Goal: Information Seeking & Learning: Learn about a topic

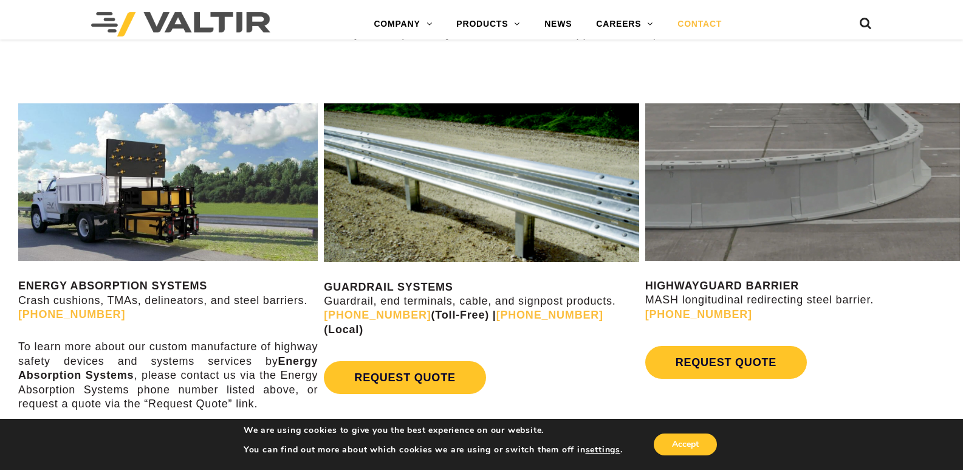
scroll to position [547, 0]
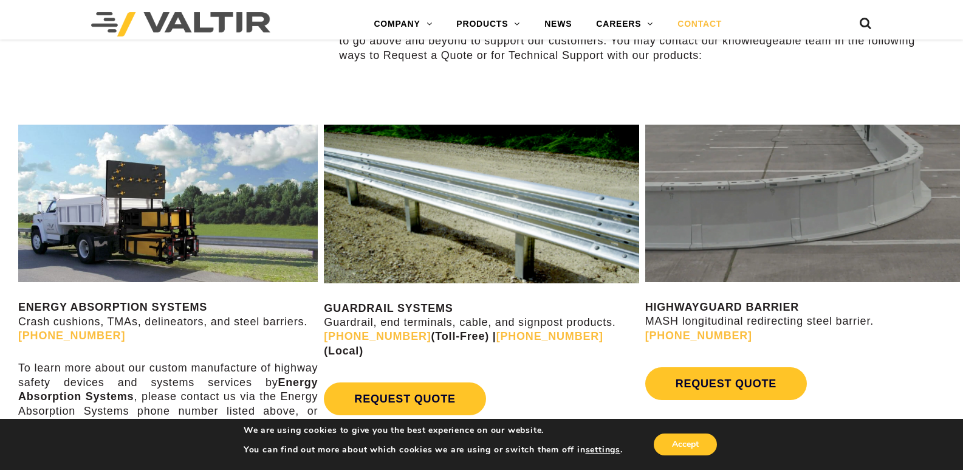
click at [183, 248] on img at bounding box center [167, 203] width 299 height 157
click at [219, 195] on img at bounding box center [167, 203] width 299 height 157
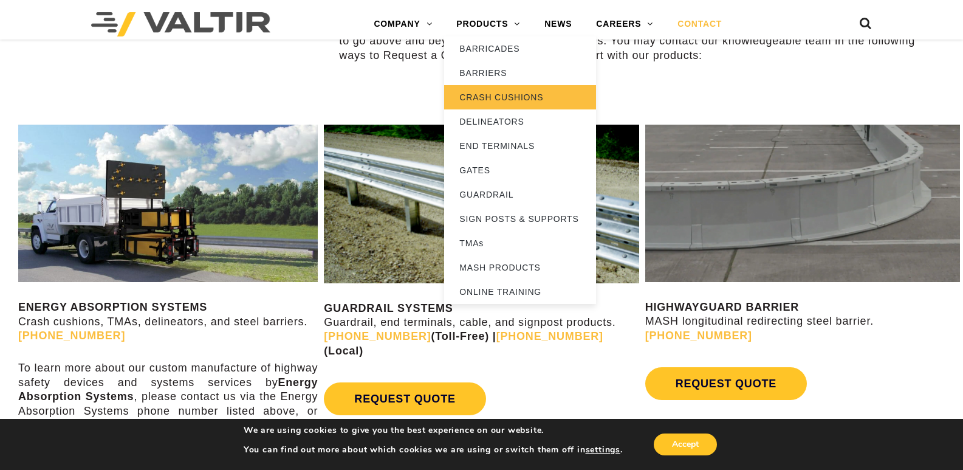
click at [506, 93] on link "CRASH CUSHIONS" at bounding box center [520, 97] width 152 height 24
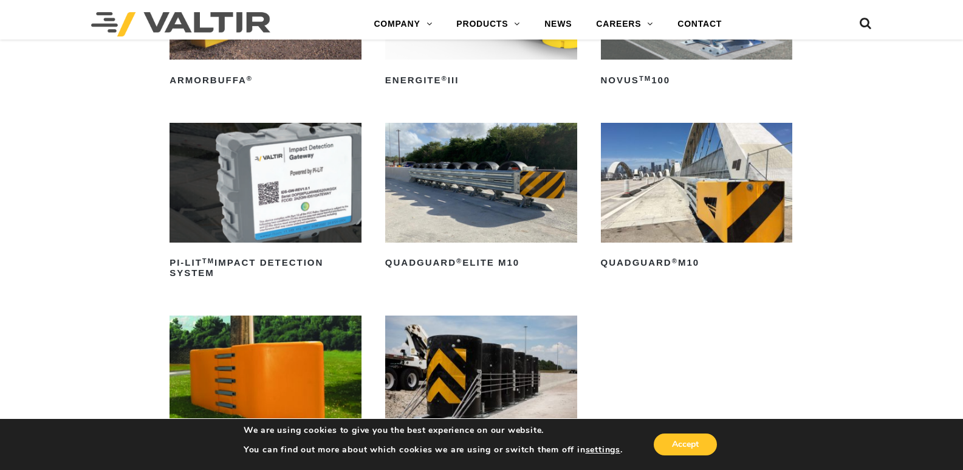
scroll to position [304, 0]
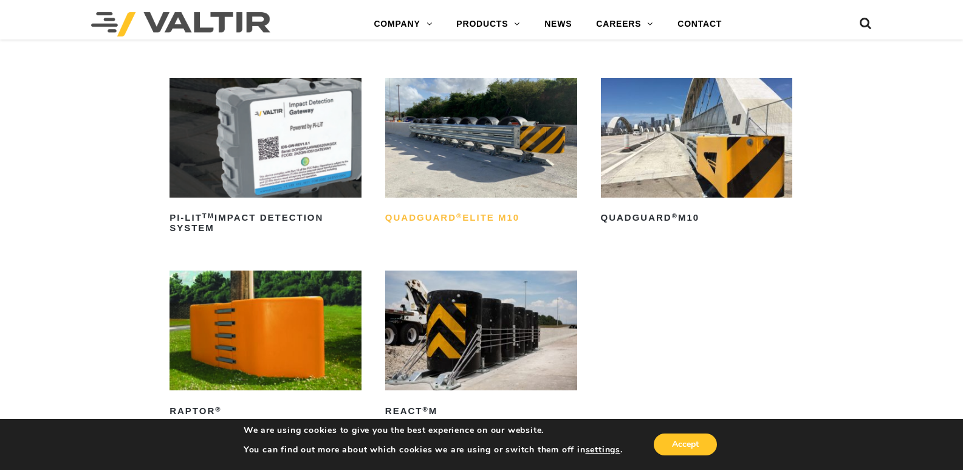
click at [511, 211] on h2 "QuadGuard ® Elite M10" at bounding box center [481, 217] width 192 height 19
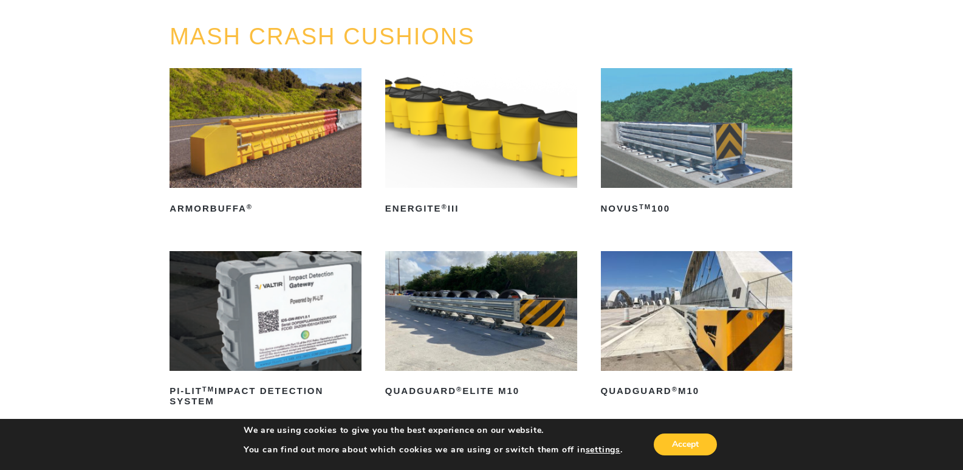
scroll to position [0, 0]
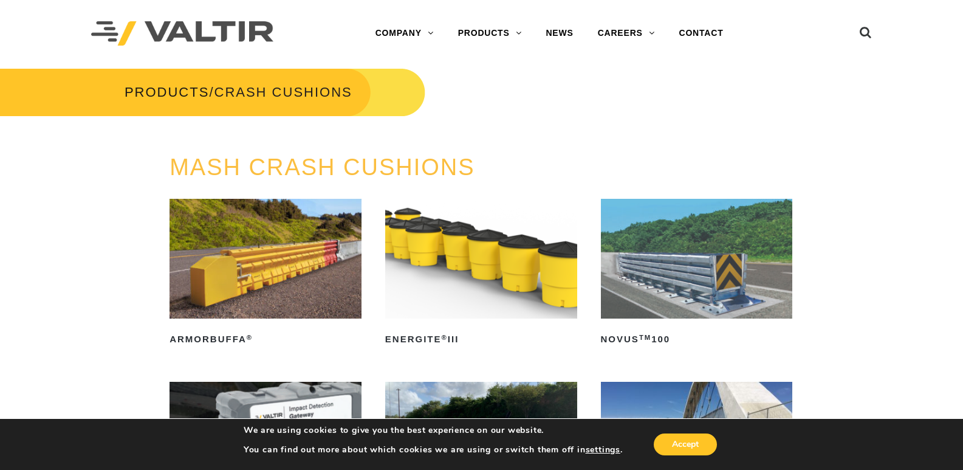
click at [643, 251] on img at bounding box center [697, 259] width 192 height 120
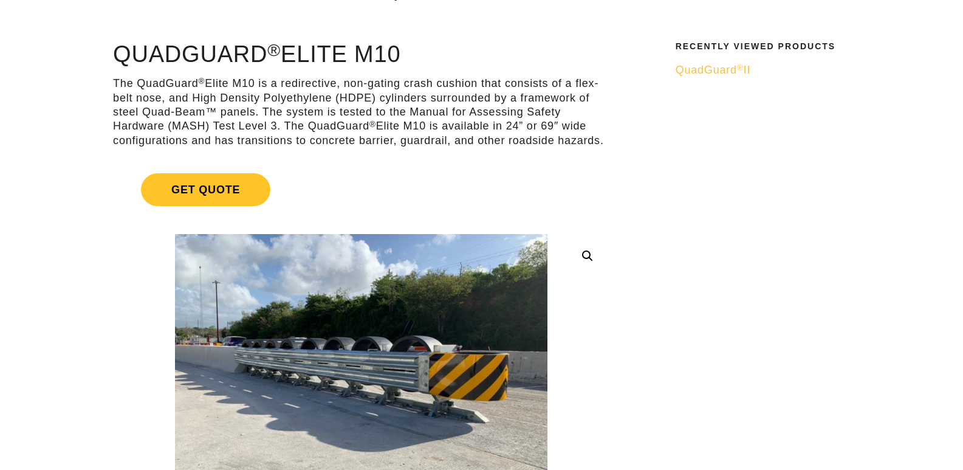
scroll to position [243, 0]
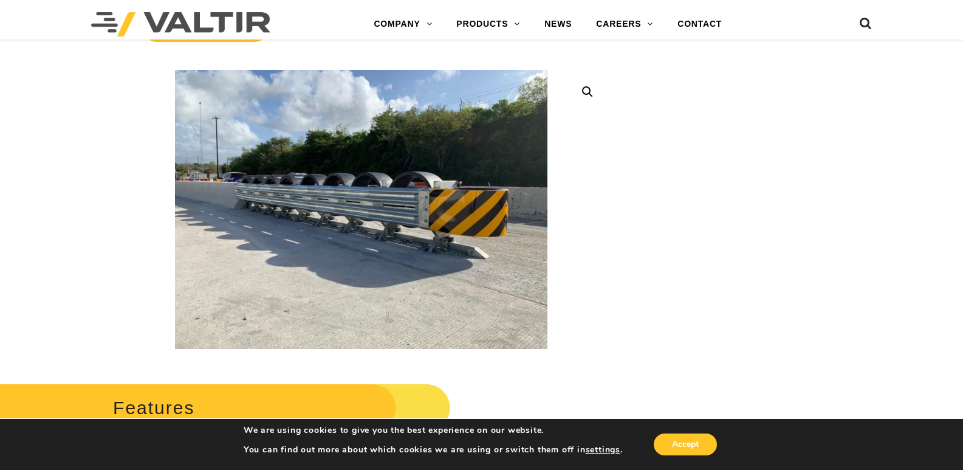
click at [371, 193] on img at bounding box center [358, 220] width 622 height 467
click at [377, 188] on img at bounding box center [357, 224] width 622 height 467
click at [586, 90] on link at bounding box center [587, 92] width 22 height 22
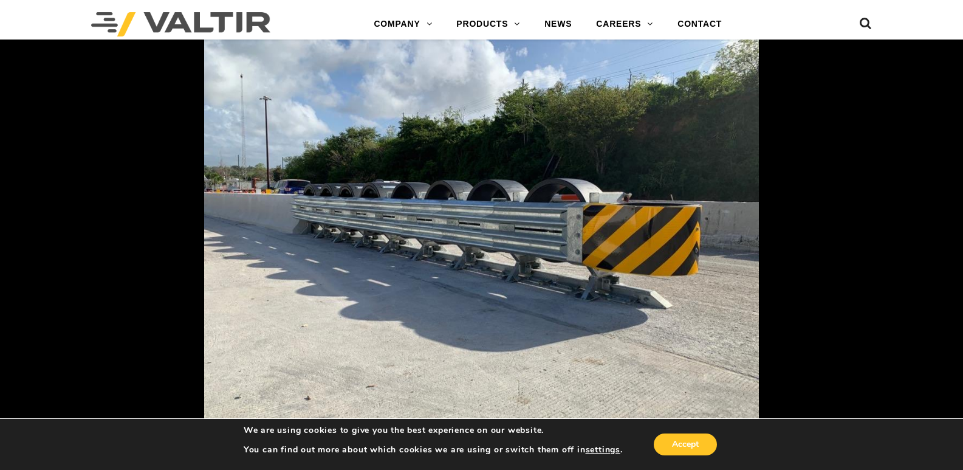
click at [554, 193] on img at bounding box center [481, 235] width 555 height 416
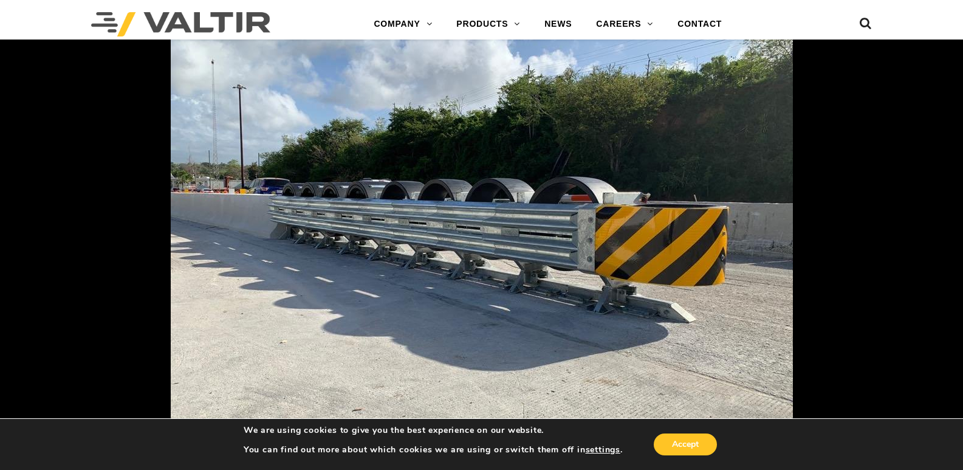
click at [554, 193] on img at bounding box center [482, 240] width 622 height 467
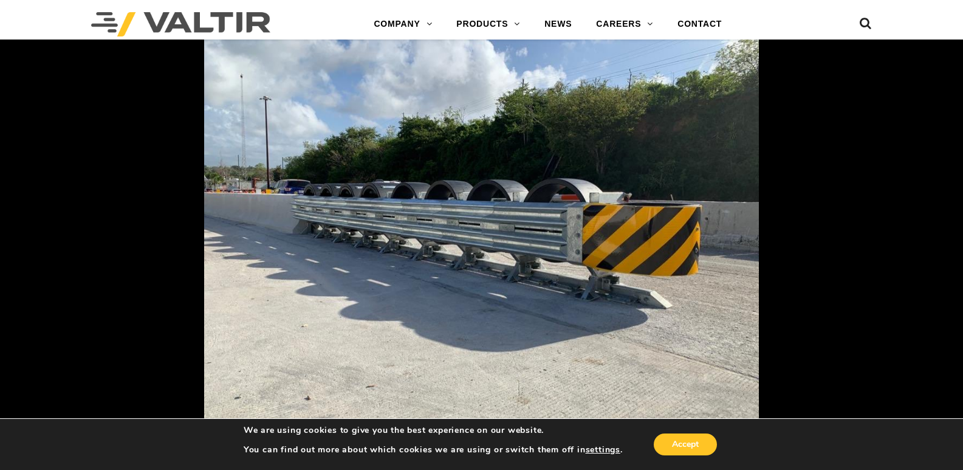
click at [554, 193] on img at bounding box center [481, 235] width 555 height 416
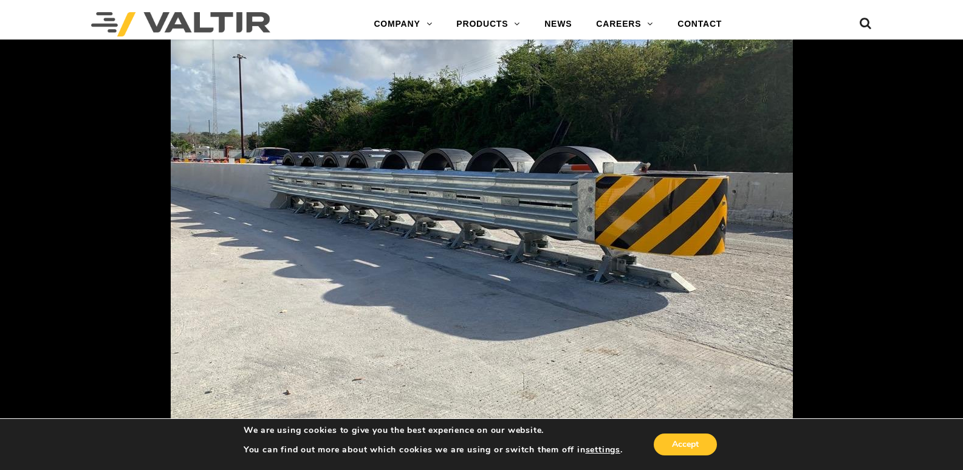
click at [840, 129] on div at bounding box center [652, 211] width 963 height 470
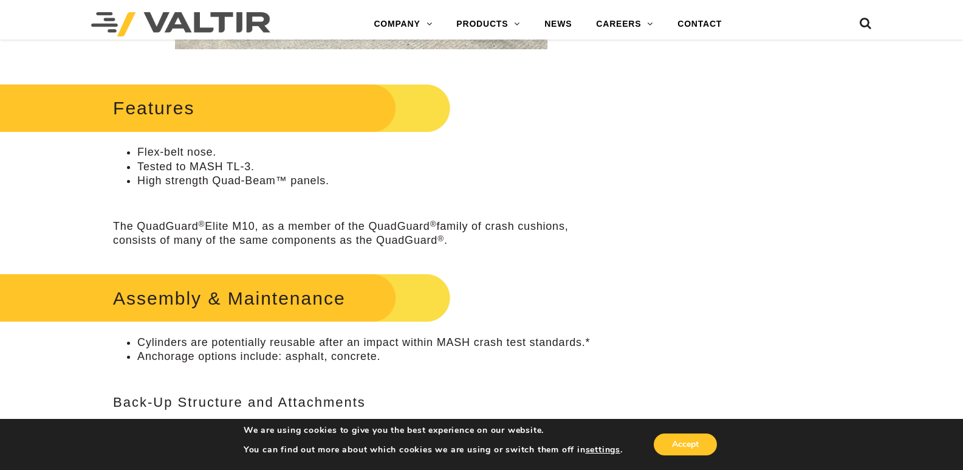
scroll to position [547, 0]
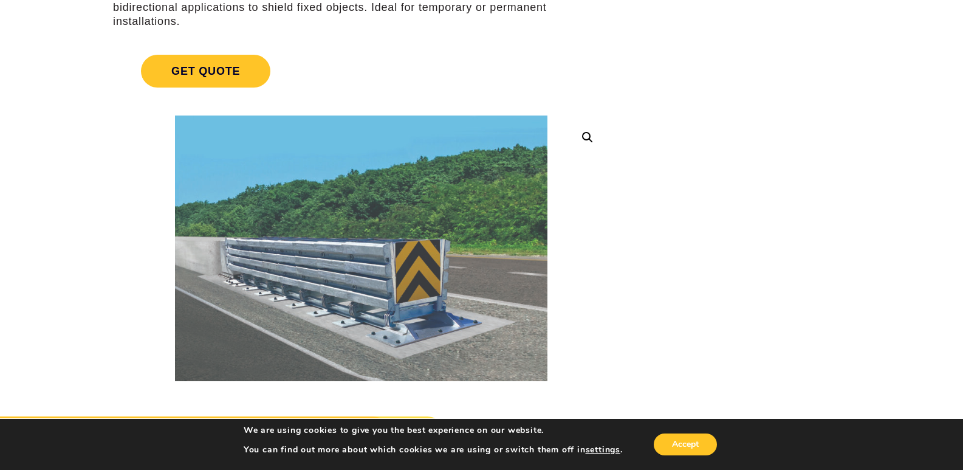
scroll to position [182, 0]
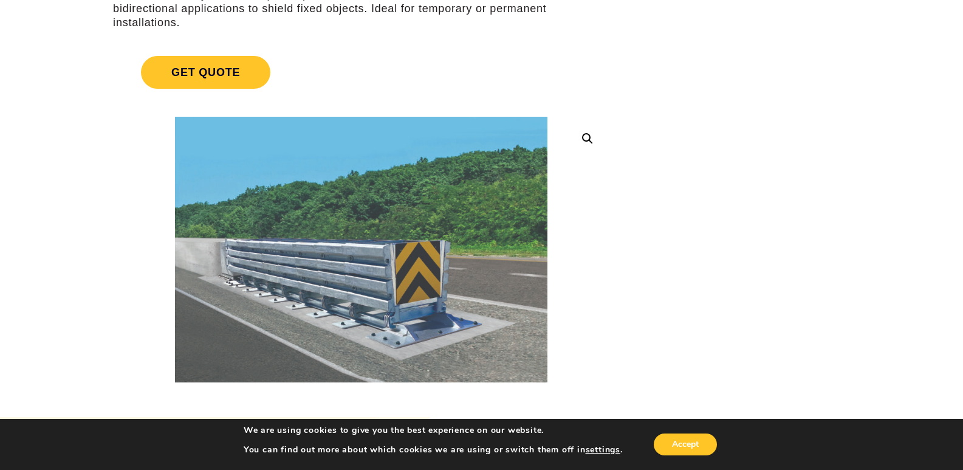
click at [589, 142] on link at bounding box center [587, 139] width 22 height 22
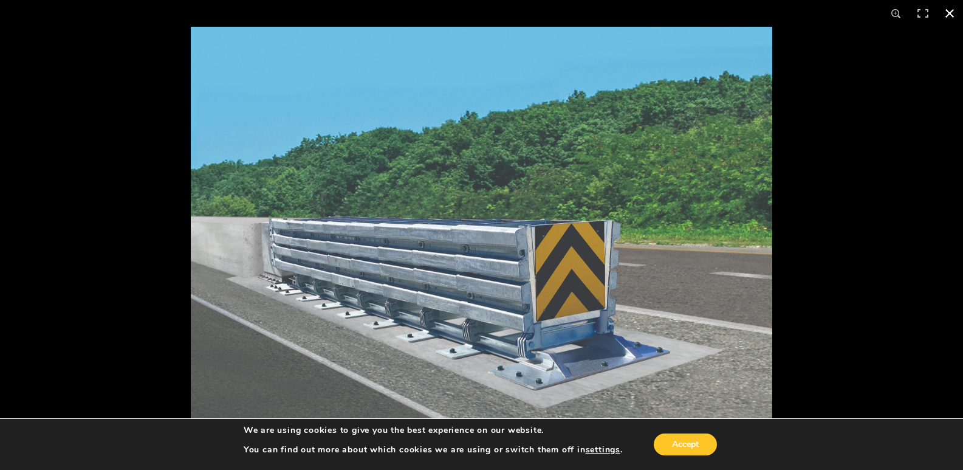
click at [802, 107] on div at bounding box center [672, 262] width 963 height 470
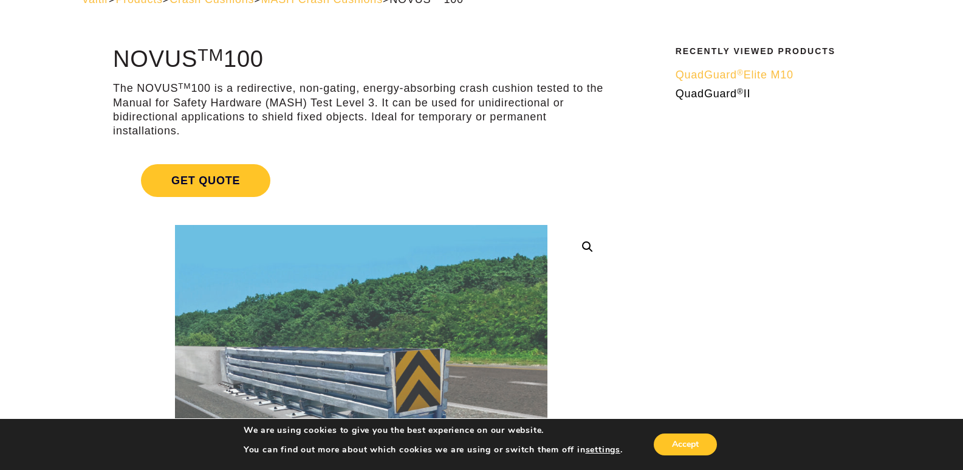
scroll to position [0, 0]
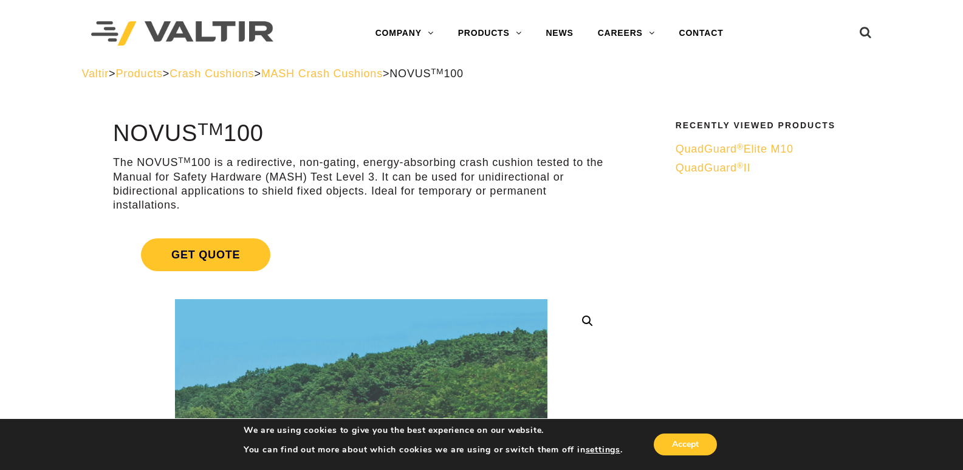
click at [383, 76] on span "MASH Crash Cushions" at bounding box center [321, 73] width 121 height 12
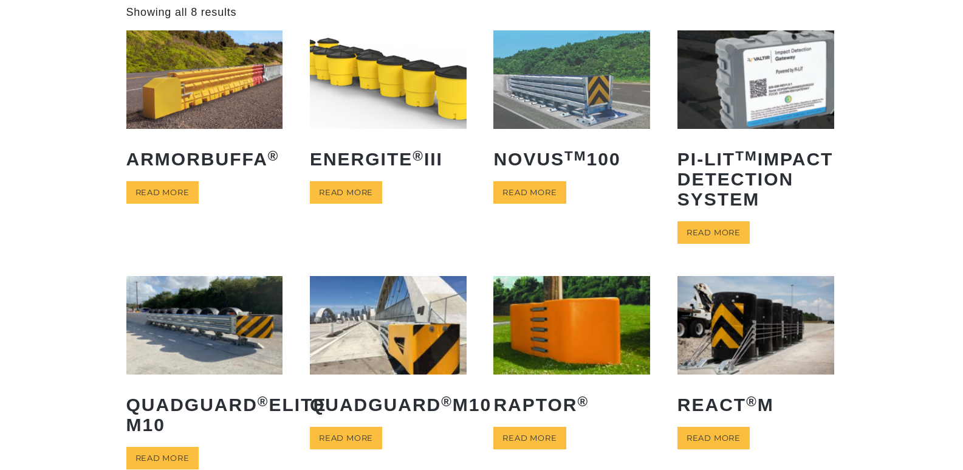
scroll to position [243, 0]
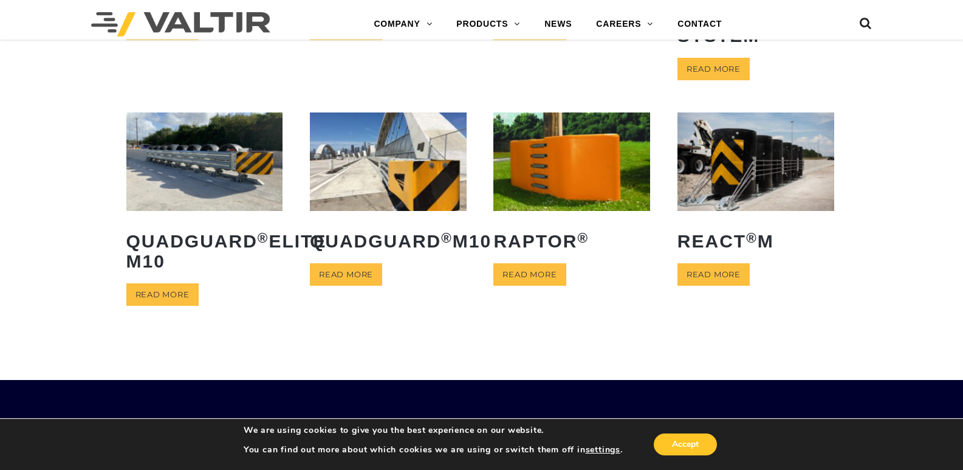
click at [228, 180] on img at bounding box center [204, 161] width 157 height 98
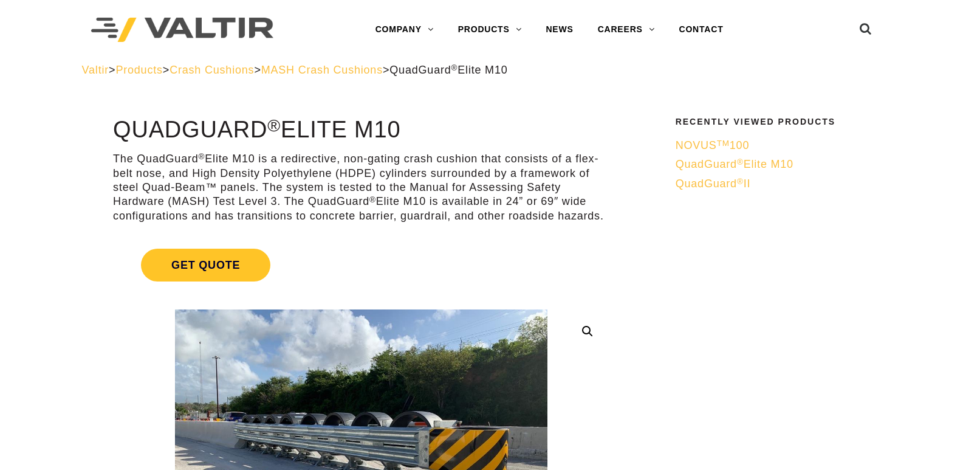
scroll to position [243, 0]
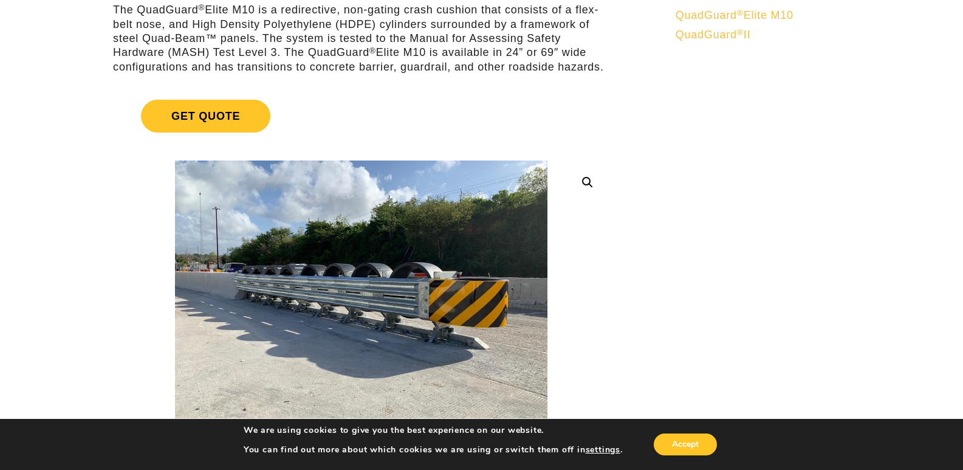
scroll to position [0, 0]
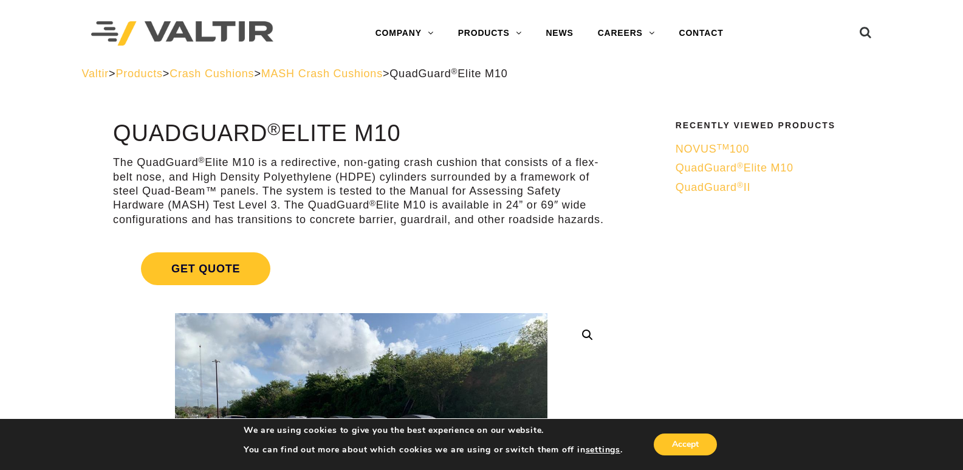
click at [383, 74] on span "MASH Crash Cushions" at bounding box center [321, 73] width 121 height 12
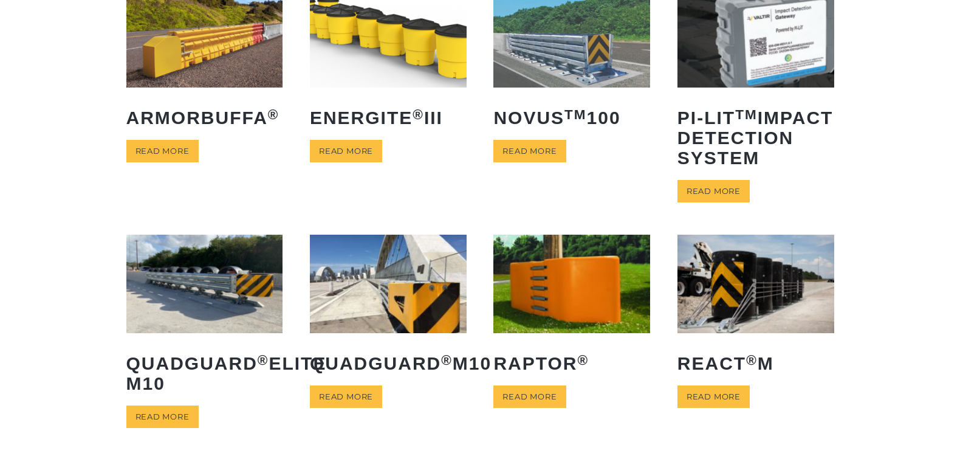
scroll to position [121, 0]
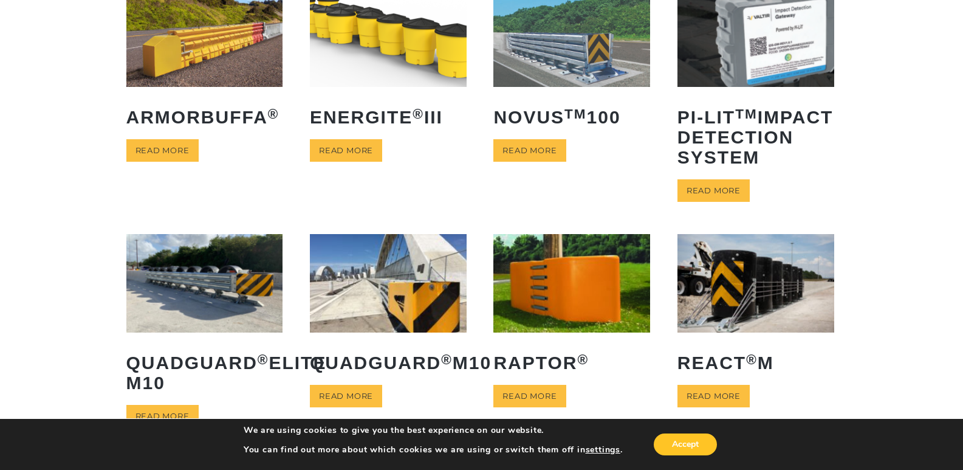
click at [722, 281] on img at bounding box center [755, 283] width 157 height 98
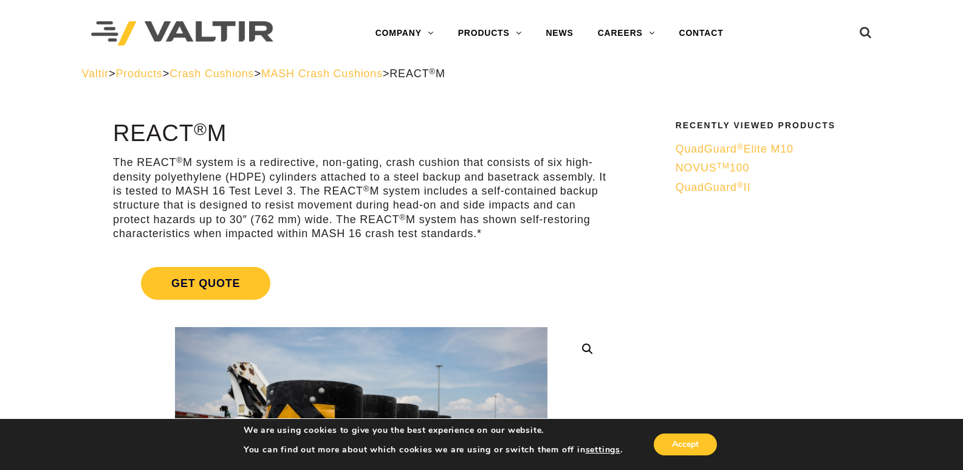
click at [383, 77] on span "MASH Crash Cushions" at bounding box center [321, 73] width 121 height 12
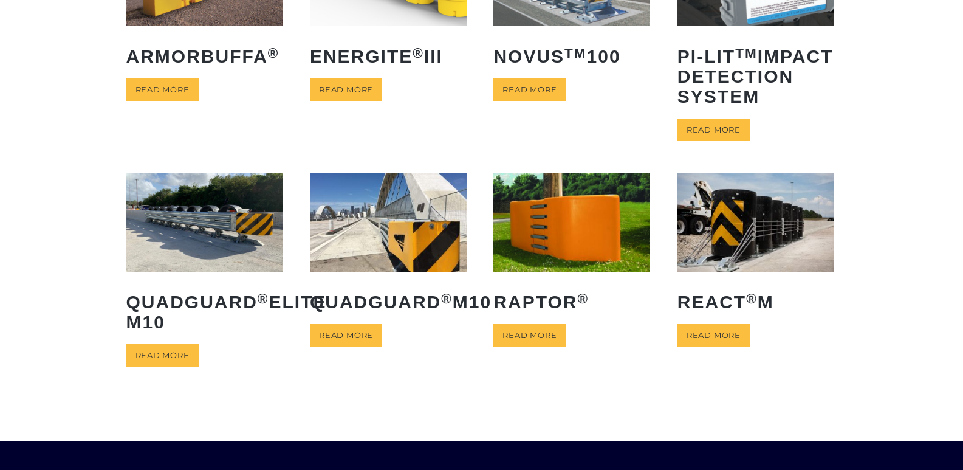
click at [706, 235] on img at bounding box center [755, 222] width 157 height 98
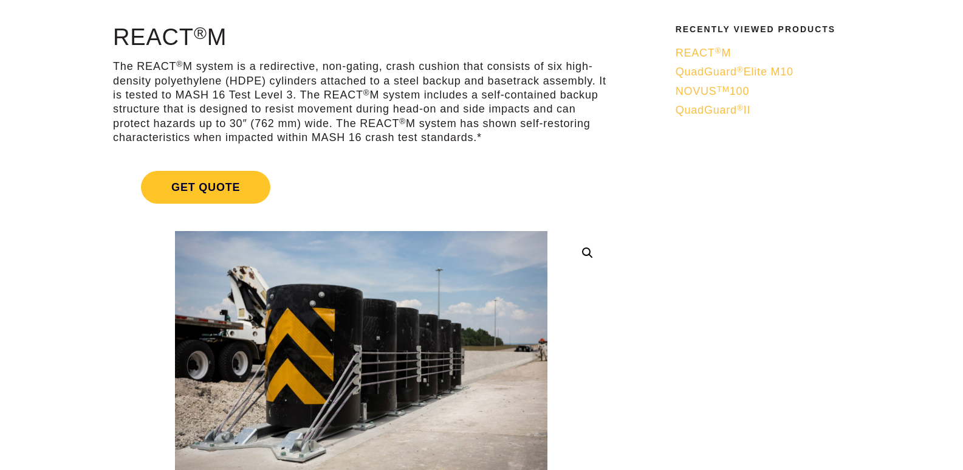
scroll to position [182, 0]
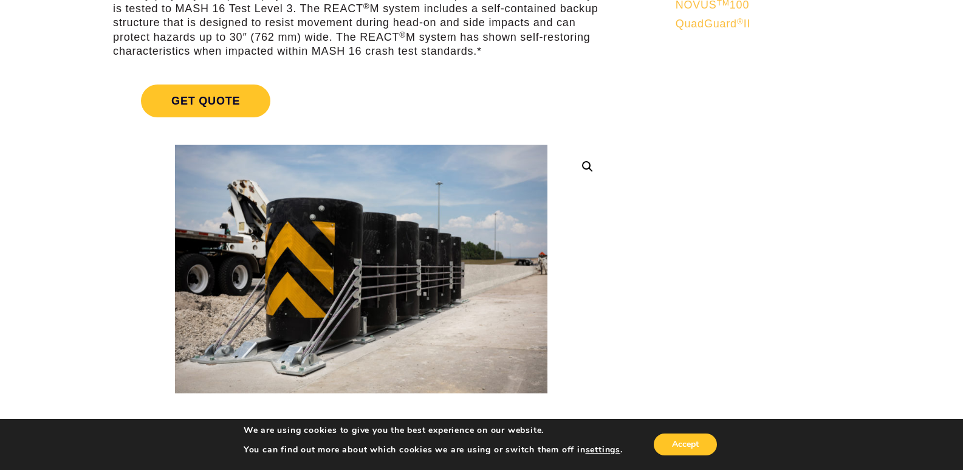
click at [590, 163] on link at bounding box center [587, 167] width 22 height 22
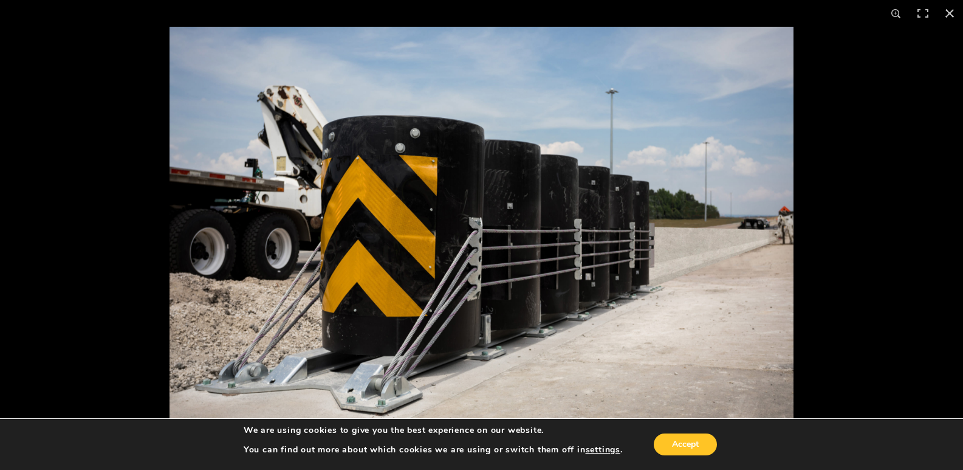
click at [496, 357] on img at bounding box center [481, 235] width 624 height 416
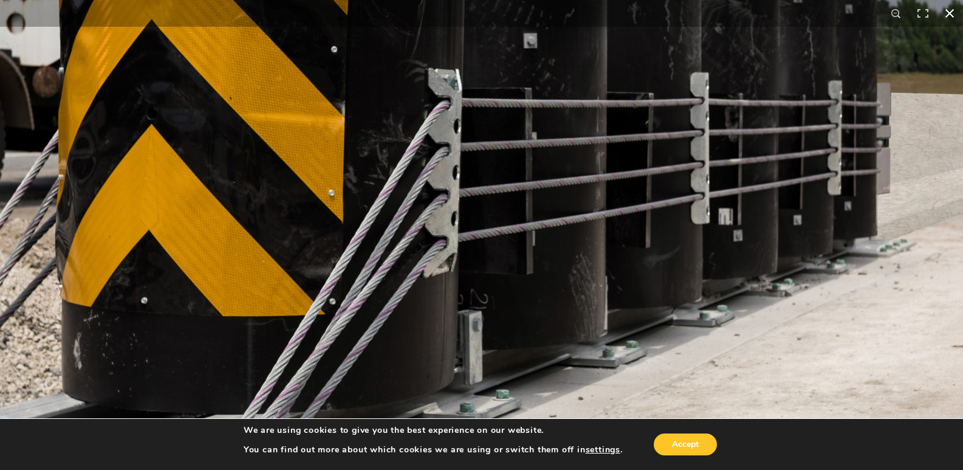
click at [948, 19] on button "Close (Esc)" at bounding box center [949, 13] width 27 height 27
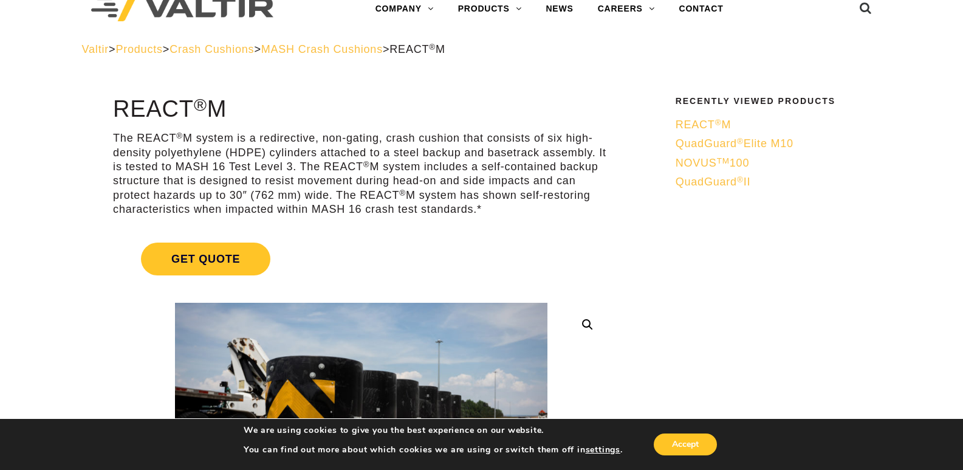
scroll to position [0, 0]
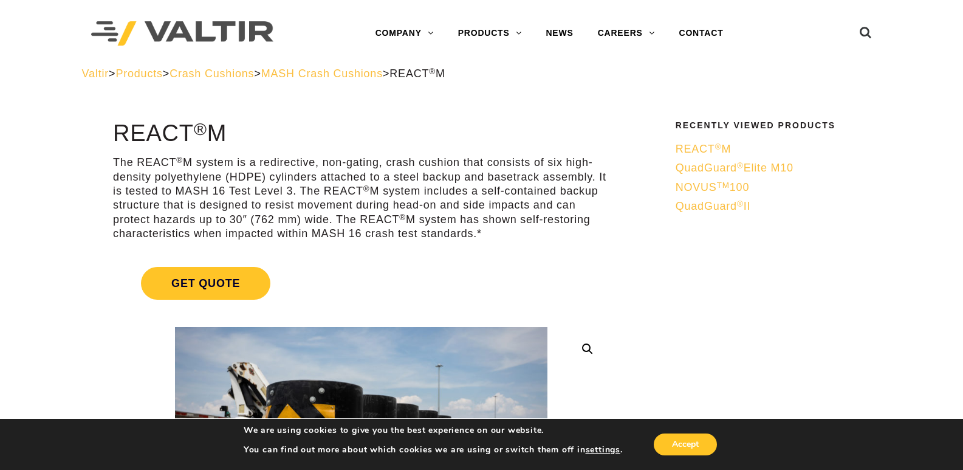
click at [367, 71] on span "MASH Crash Cushions" at bounding box center [321, 73] width 121 height 12
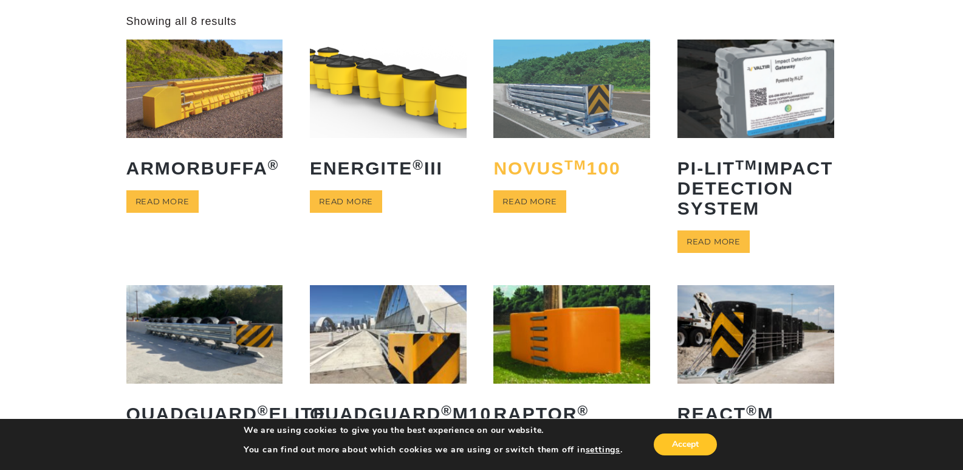
scroll to position [243, 0]
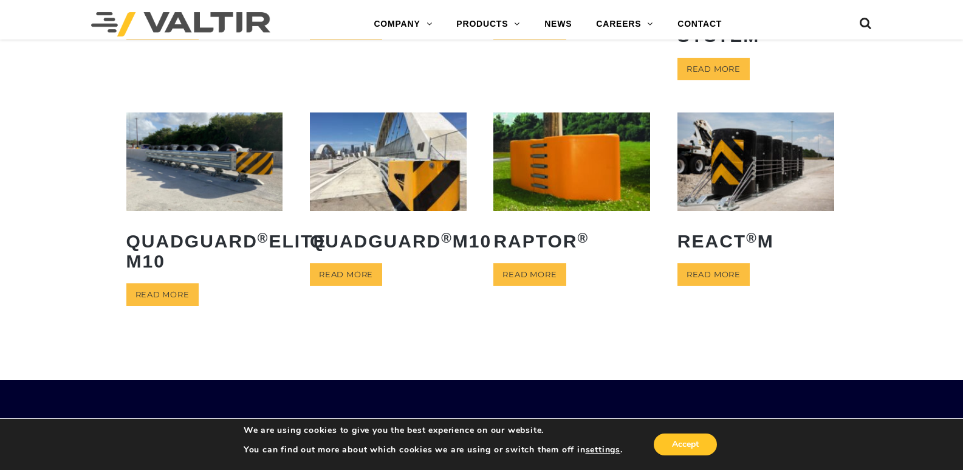
click at [416, 202] on img at bounding box center [388, 161] width 157 height 98
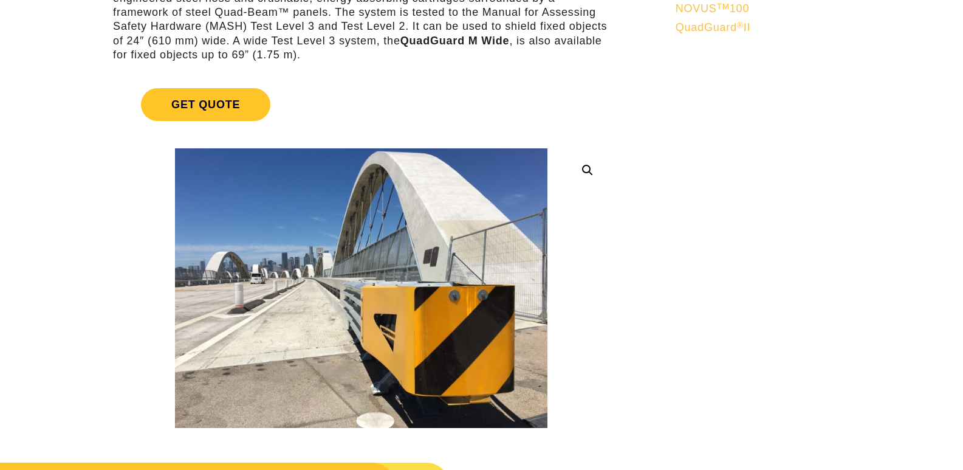
scroll to position [182, 0]
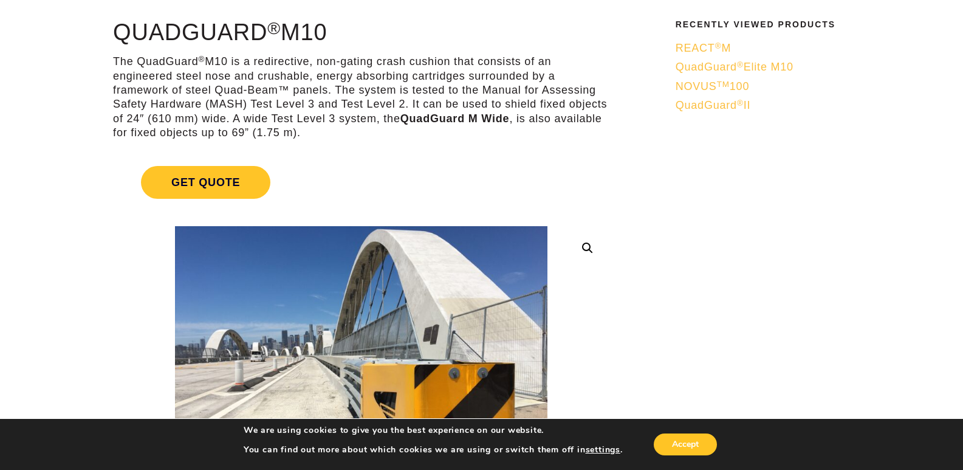
scroll to position [0, 0]
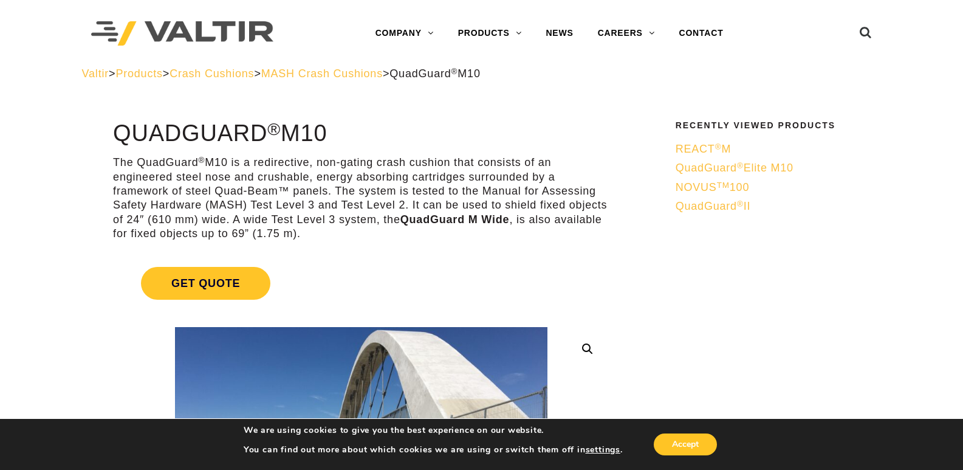
click at [162, 74] on span "Products" at bounding box center [138, 73] width 47 height 12
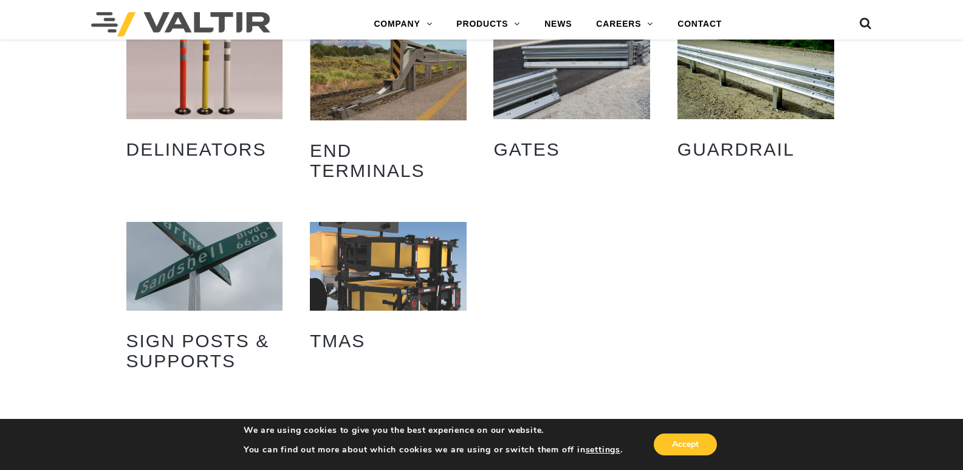
scroll to position [243, 0]
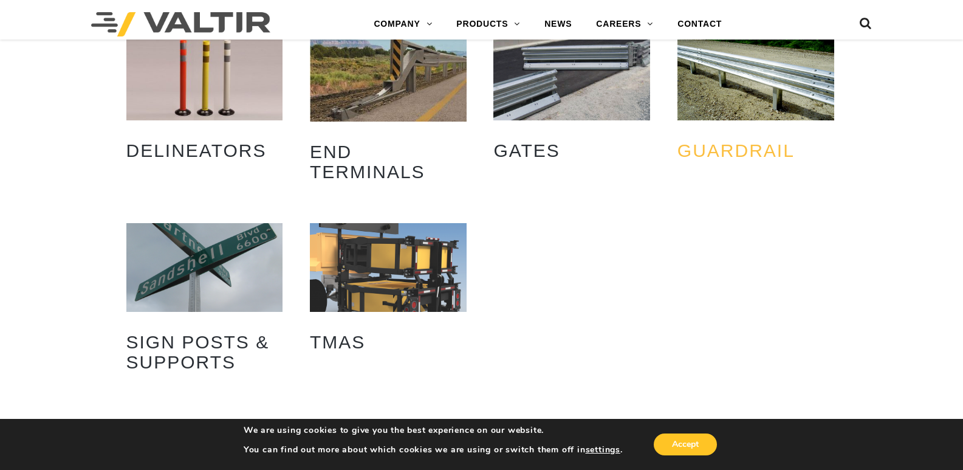
click at [715, 150] on h2 "Guardrail (8)" at bounding box center [755, 150] width 157 height 38
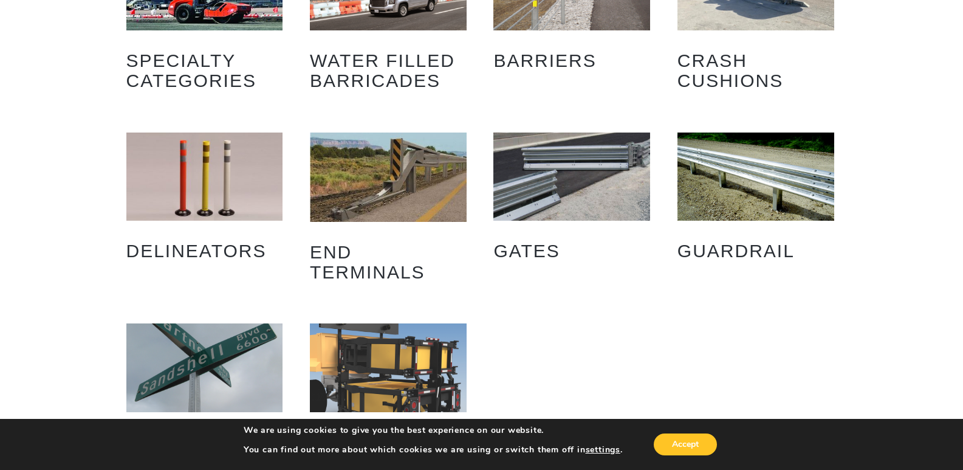
scroll to position [121, 0]
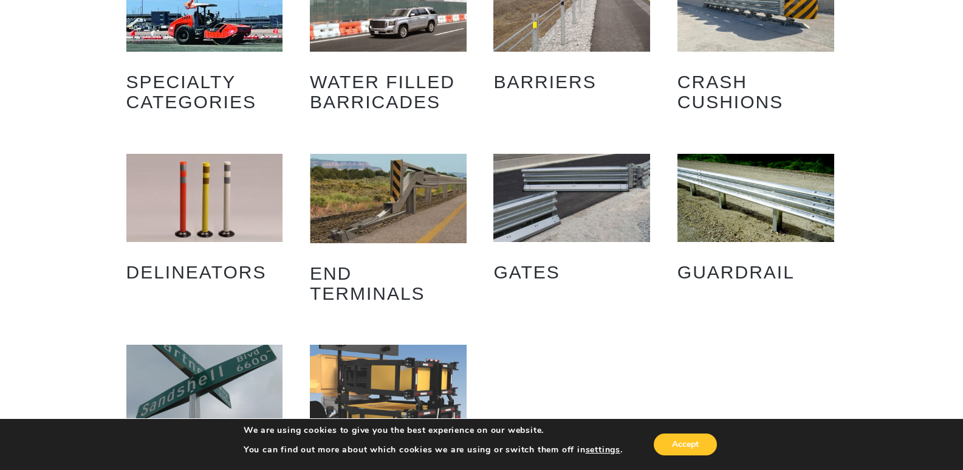
click at [580, 205] on img "Visit product category Gates" at bounding box center [571, 198] width 157 height 88
click at [722, 209] on img "Visit product category Guardrail" at bounding box center [755, 198] width 157 height 88
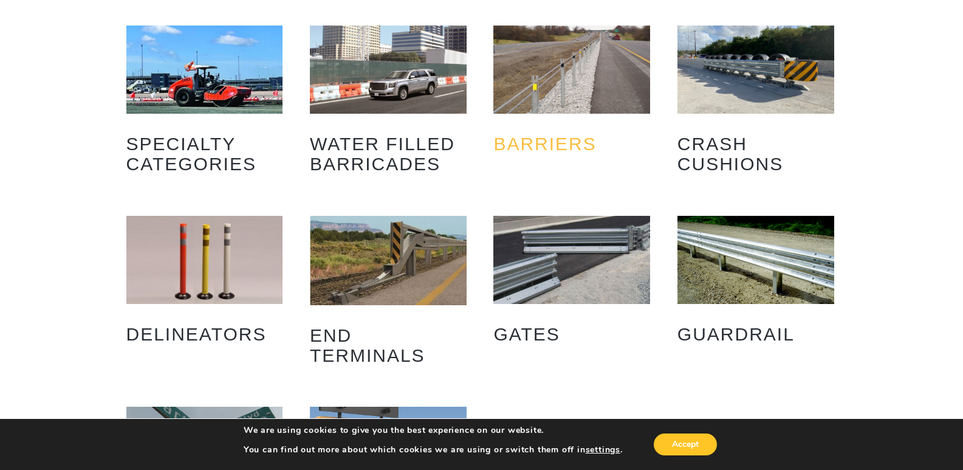
scroll to position [0, 0]
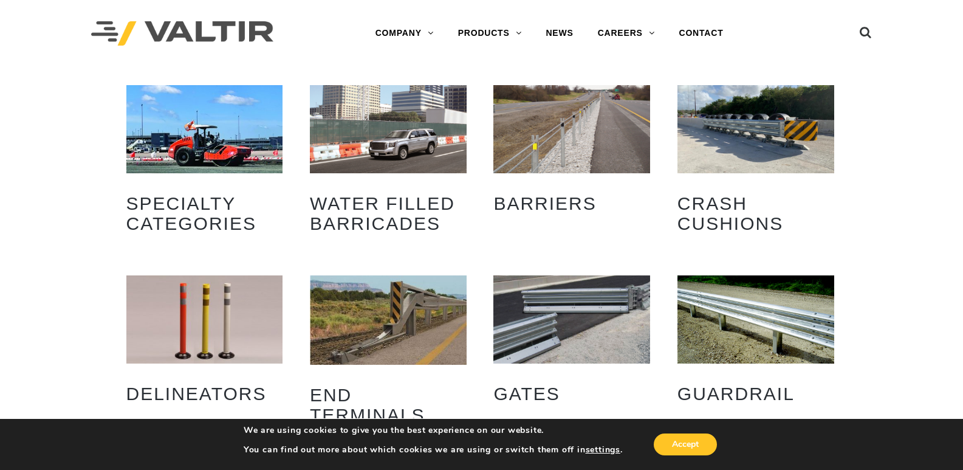
click at [595, 135] on img "Visit product category Barriers" at bounding box center [571, 129] width 157 height 88
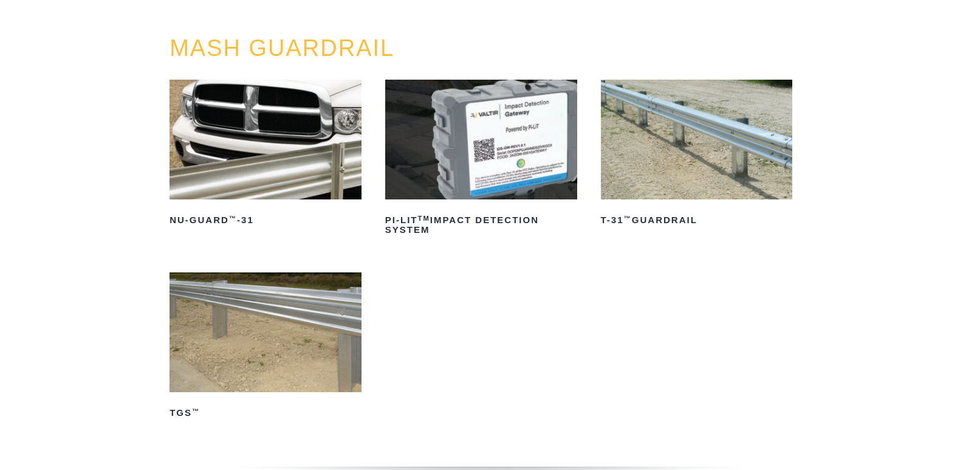
scroll to position [121, 0]
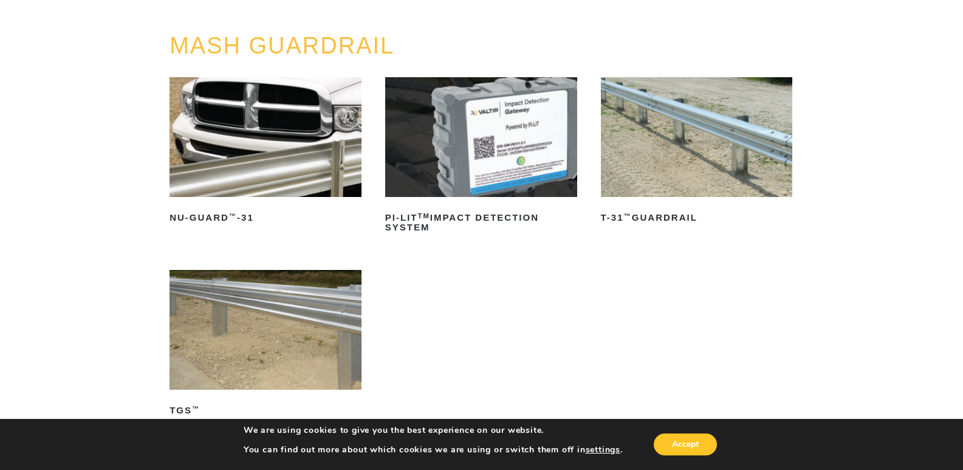
click at [324, 185] on img at bounding box center [265, 137] width 192 height 120
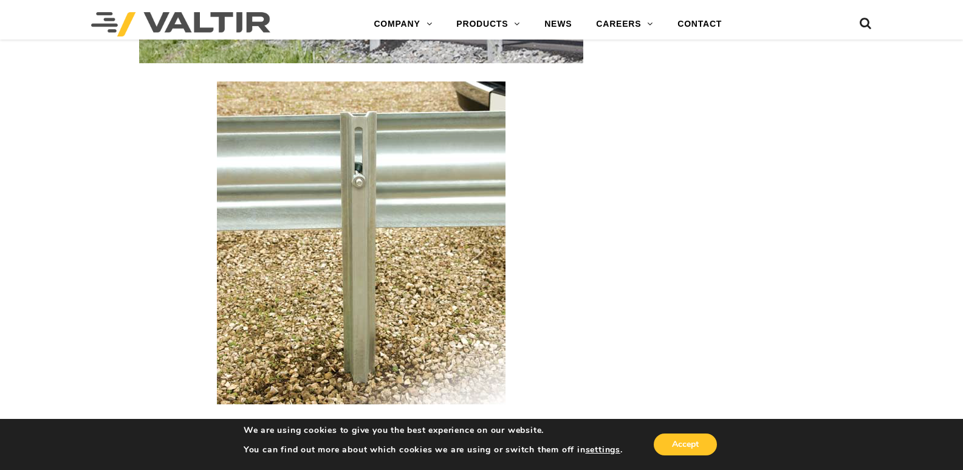
scroll to position [1701, 0]
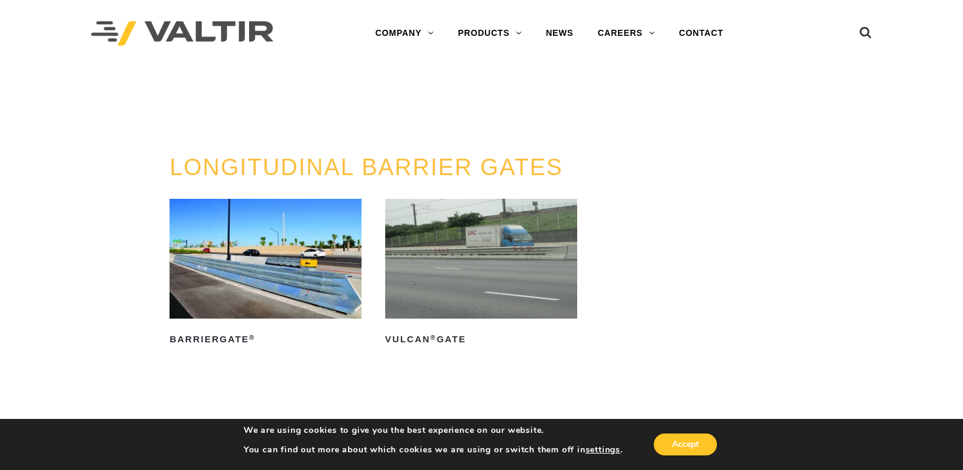
click at [330, 257] on img at bounding box center [265, 259] width 192 height 120
click at [489, 291] on img at bounding box center [481, 259] width 192 height 120
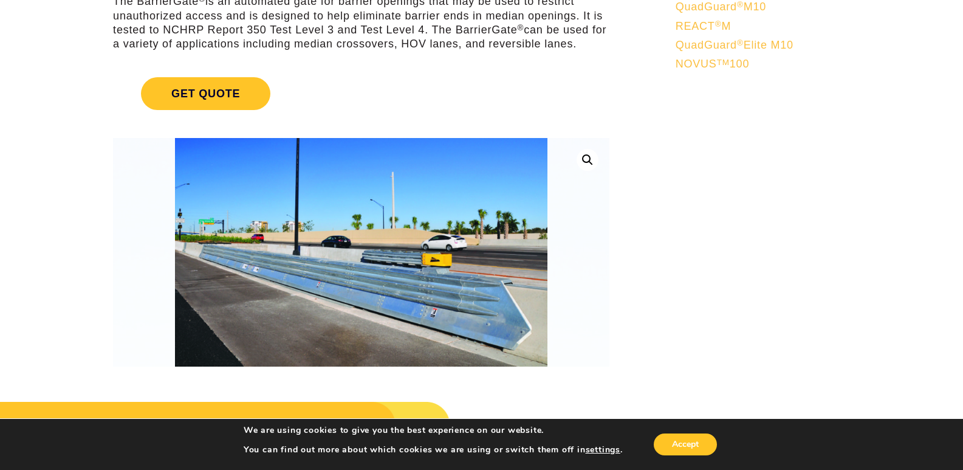
scroll to position [182, 0]
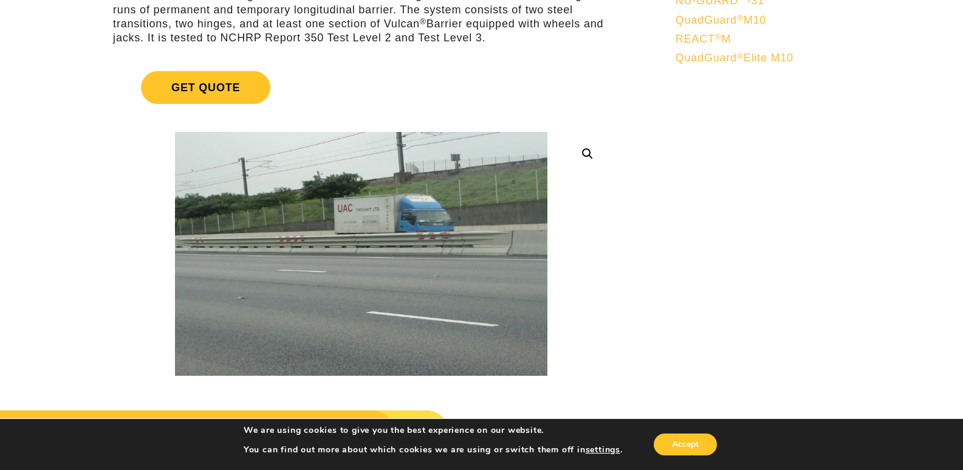
scroll to position [182, 0]
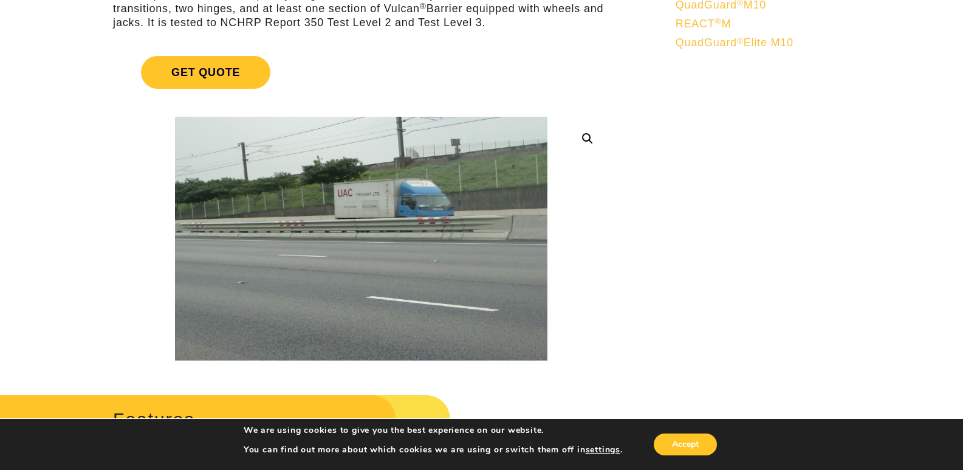
click at [593, 139] on link at bounding box center [587, 139] width 22 height 22
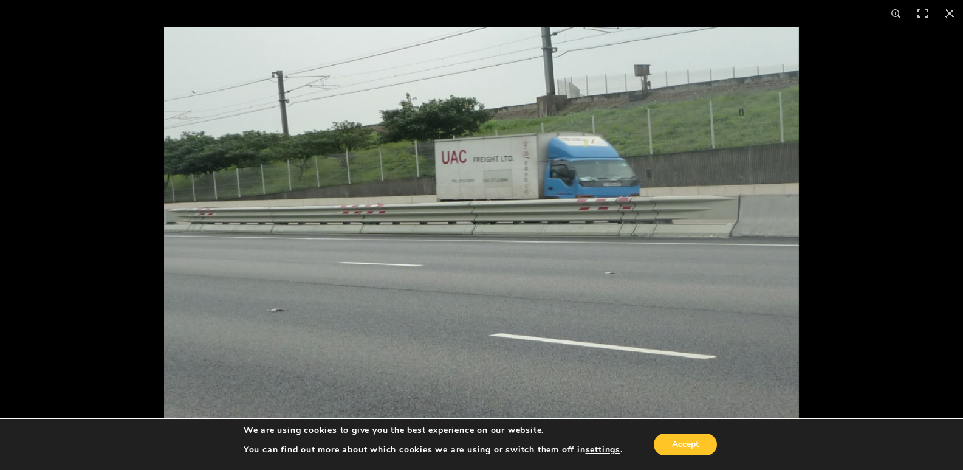
click at [567, 239] on img at bounding box center [481, 235] width 635 height 416
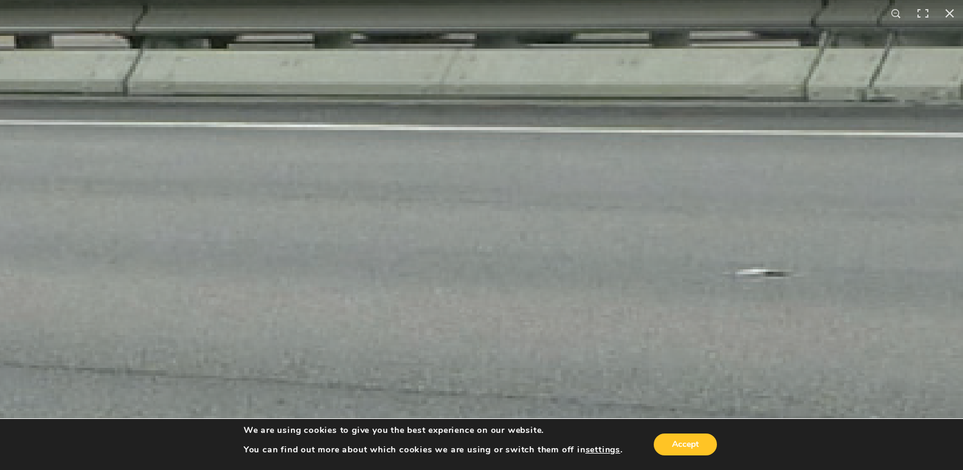
click at [562, 197] on img at bounding box center [168, 97] width 2941 height 1929
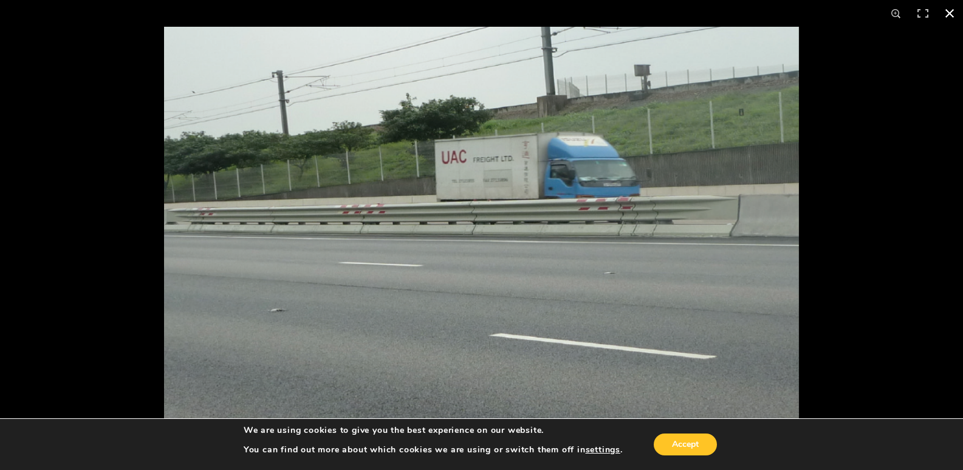
click at [908, 233] on div at bounding box center [645, 262] width 963 height 470
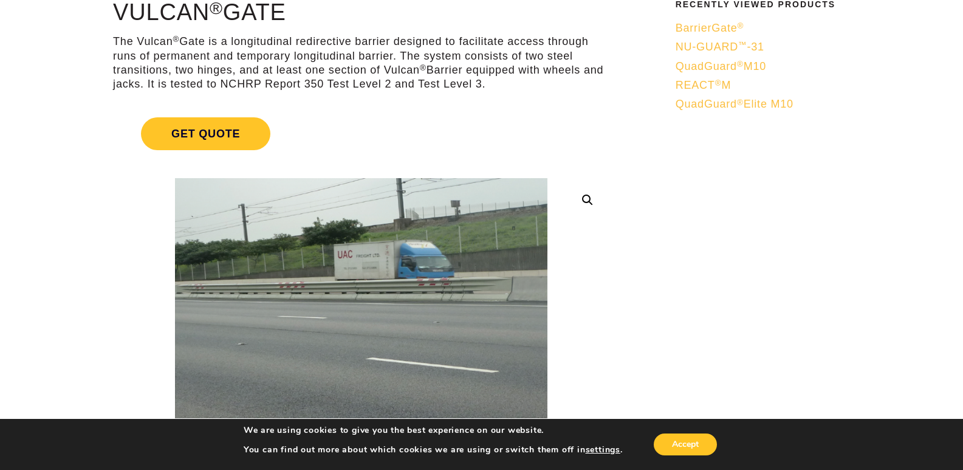
scroll to position [0, 0]
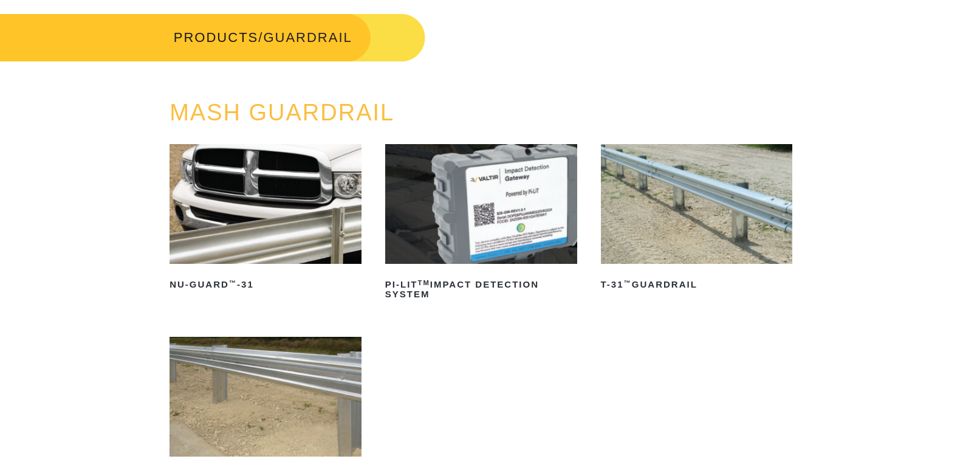
scroll to position [121, 0]
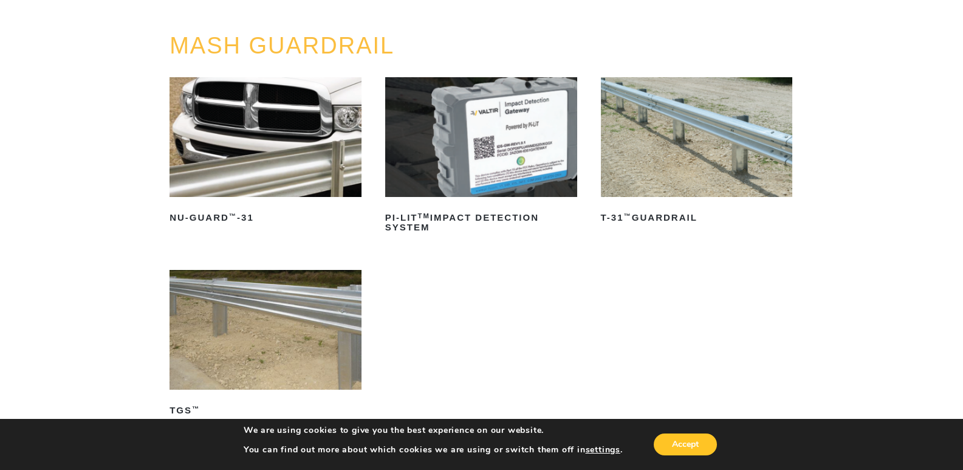
click at [747, 160] on img at bounding box center [697, 137] width 192 height 120
click at [795, 95] on div "MASH GUARDRAIL NU-GUARD ™ -31 Read more PI-LIT TM Impact Detection System Read …" at bounding box center [481, 269] width 642 height 472
click at [752, 125] on img at bounding box center [697, 137] width 192 height 120
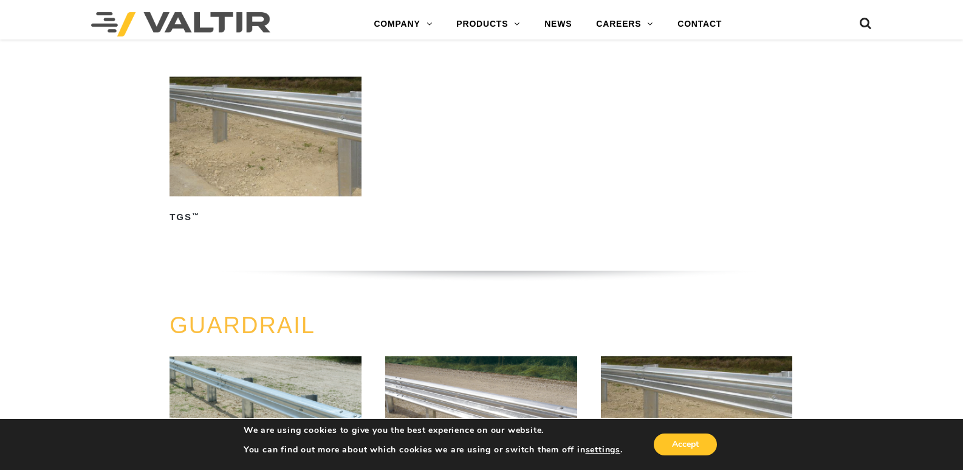
scroll to position [364, 0]
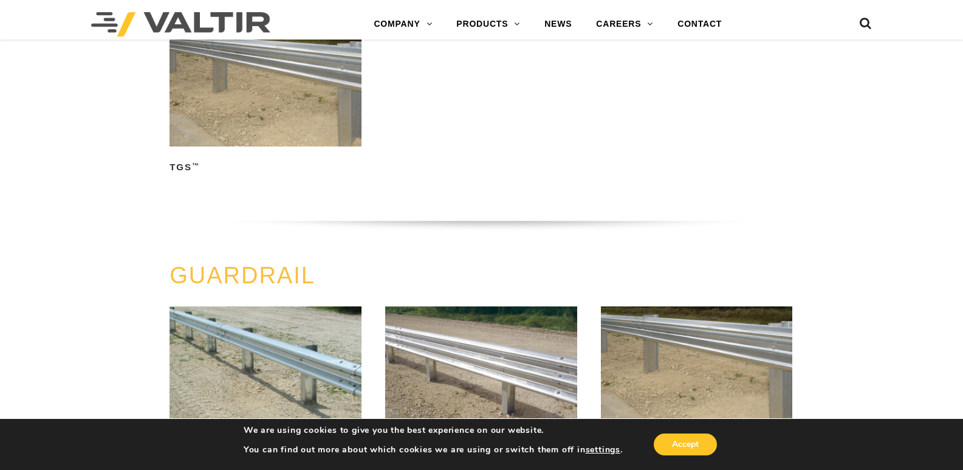
click at [239, 145] on img at bounding box center [265, 87] width 192 height 120
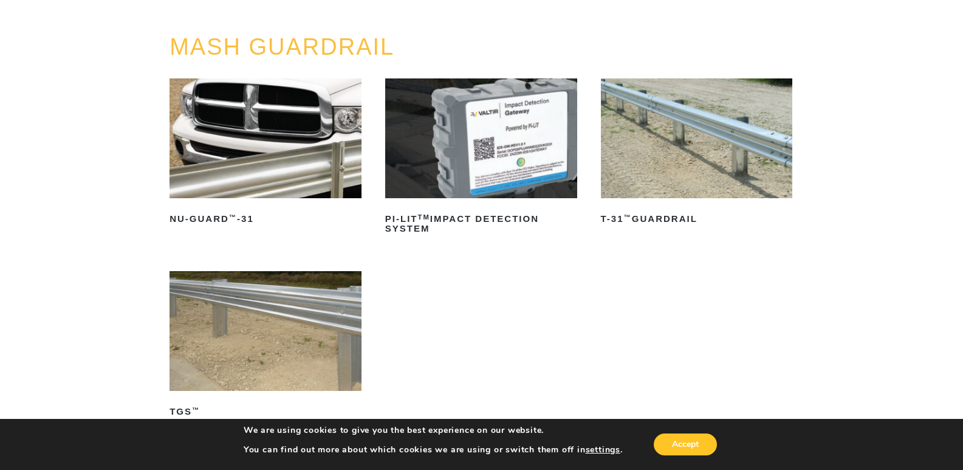
scroll to position [0, 0]
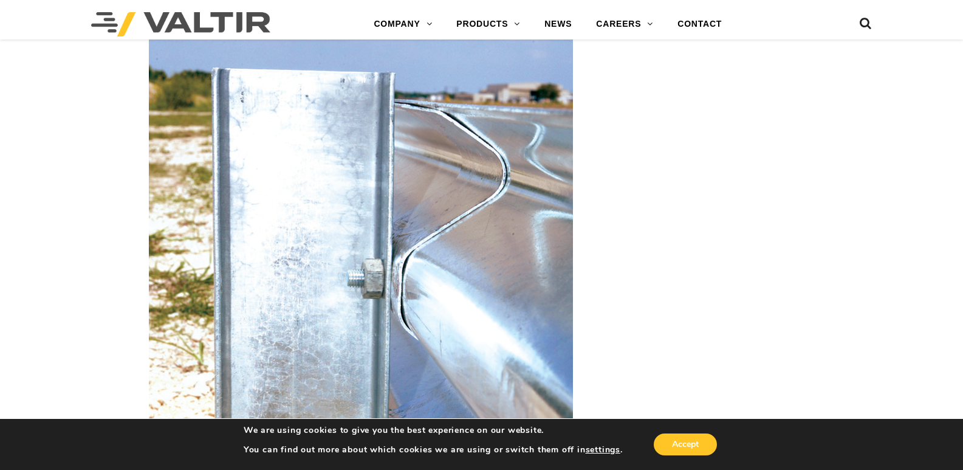
scroll to position [1579, 0]
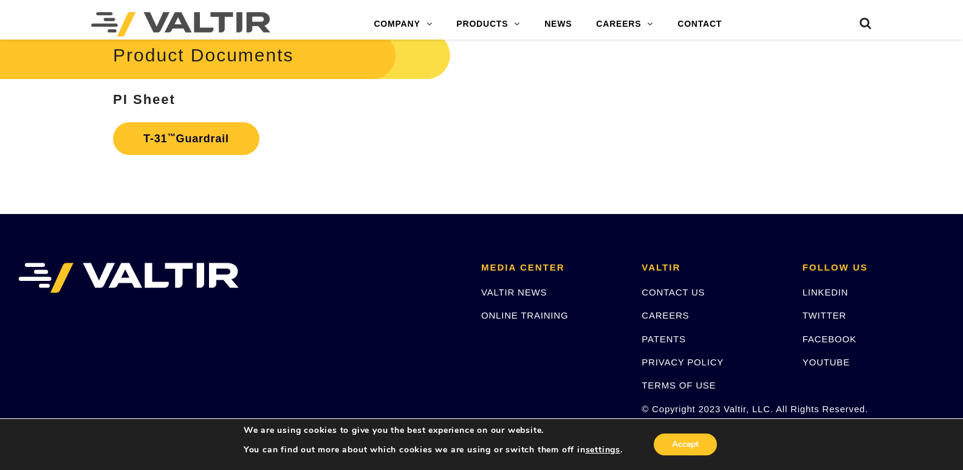
scroll to position [2171, 0]
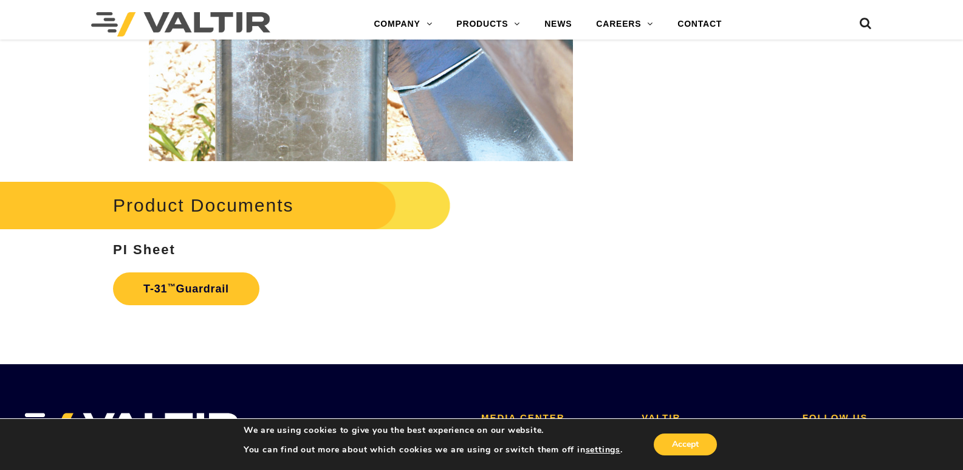
scroll to position [1944, 0]
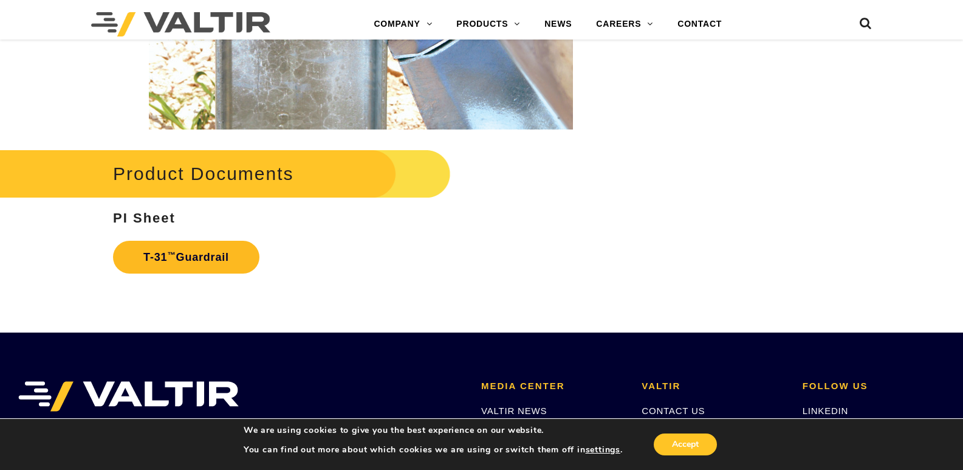
click at [234, 257] on link "T-31 ™ Guardrail" at bounding box center [186, 257] width 146 height 33
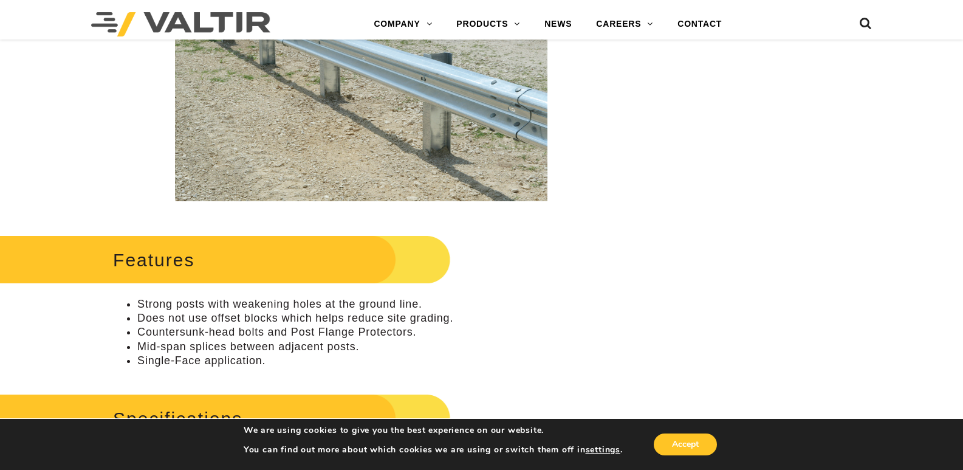
scroll to position [61, 0]
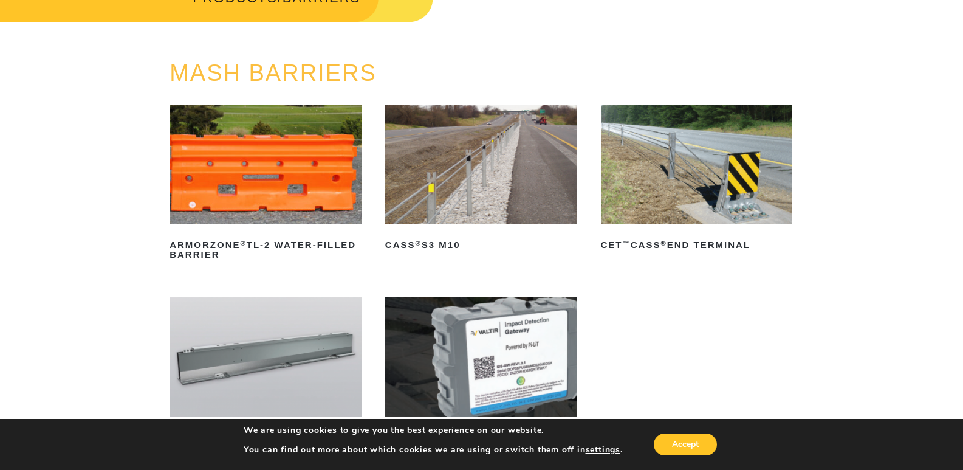
scroll to position [182, 0]
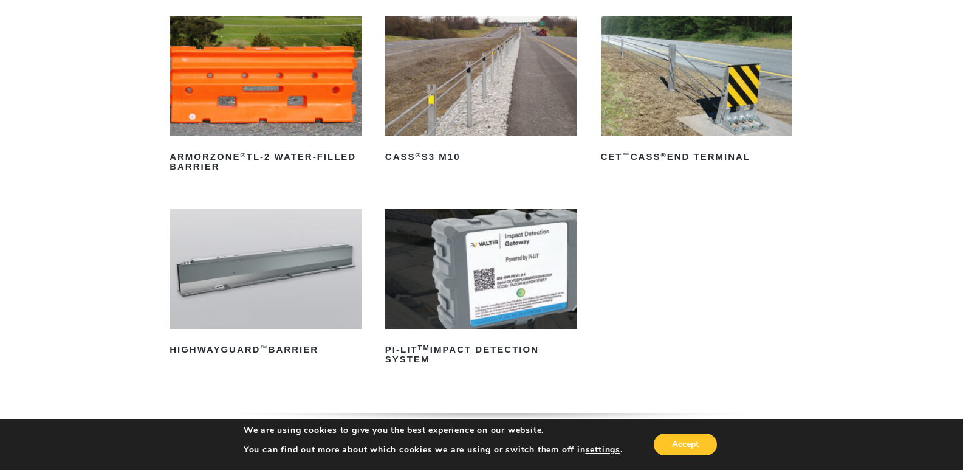
click at [460, 96] on img at bounding box center [481, 76] width 192 height 120
click at [683, 83] on img at bounding box center [697, 76] width 192 height 120
click at [663, 92] on img at bounding box center [697, 76] width 192 height 120
click at [258, 290] on img at bounding box center [265, 269] width 192 height 120
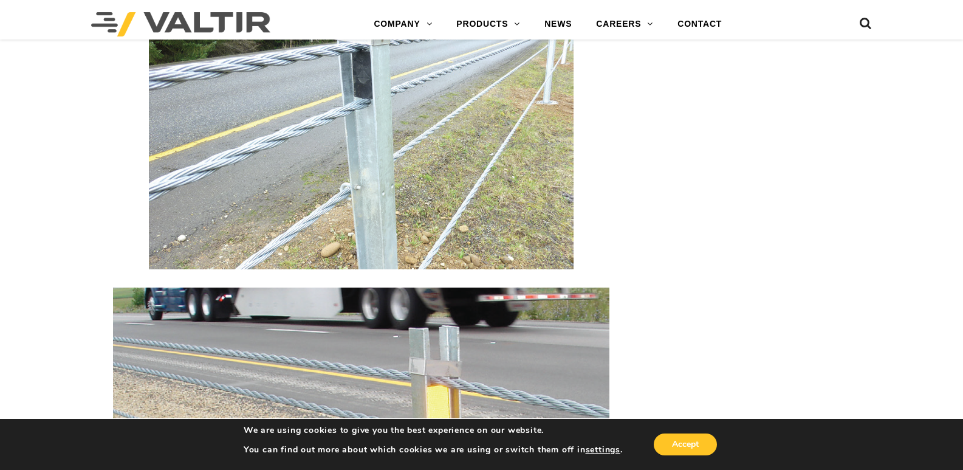
scroll to position [1185, 0]
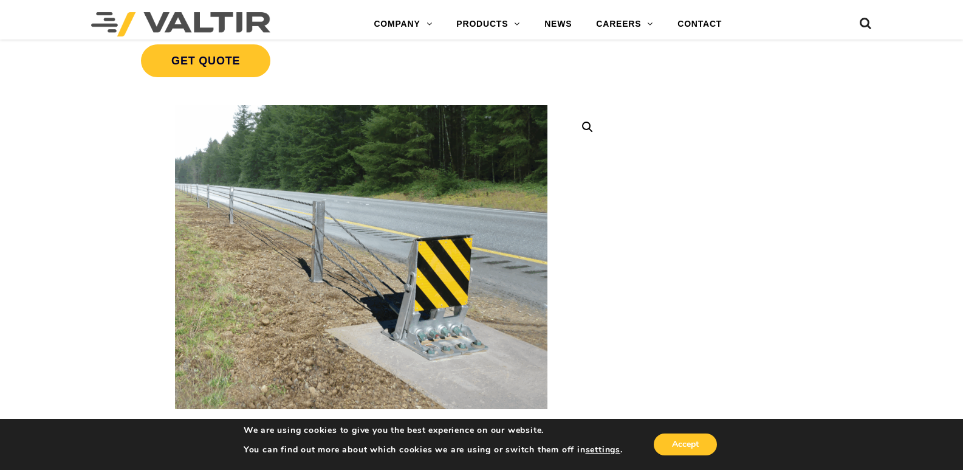
scroll to position [304, 0]
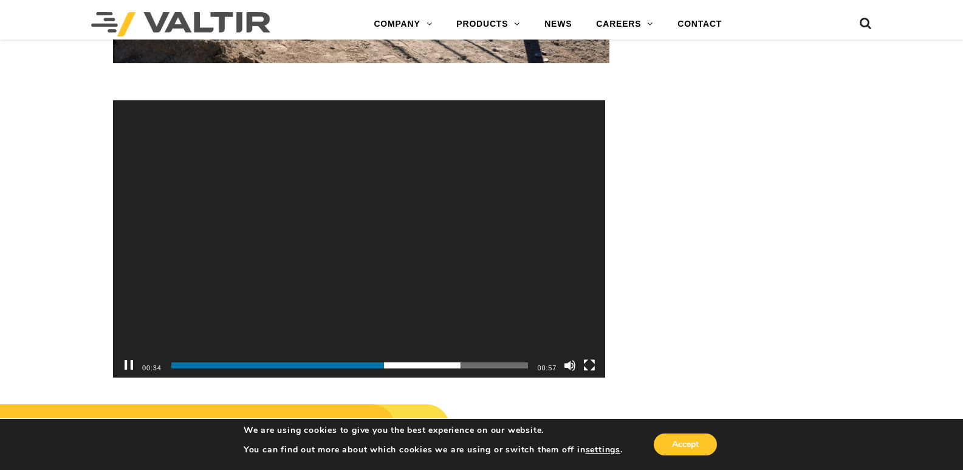
scroll to position [3341, 0]
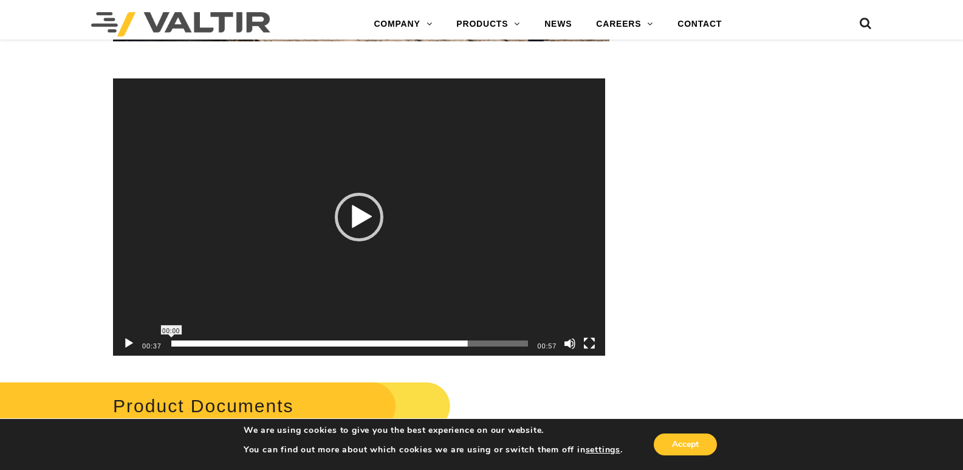
drag, startPoint x: 188, startPoint y: 344, endPoint x: 157, endPoint y: 343, distance: 31.0
click at [160, 344] on div "00:37 00:00 00:57 Use Up/Down Arrow keys to increase or decrease volume." at bounding box center [359, 343] width 492 height 24
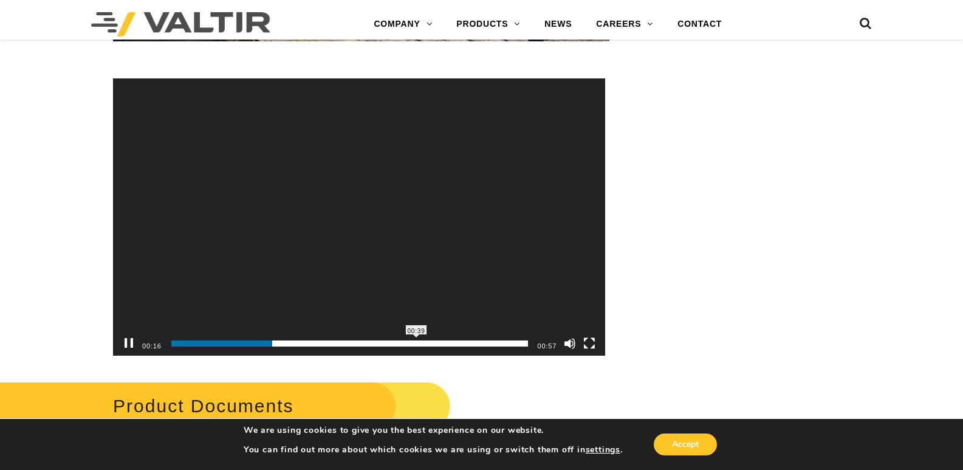
click at [417, 341] on span "00:39" at bounding box center [349, 343] width 357 height 6
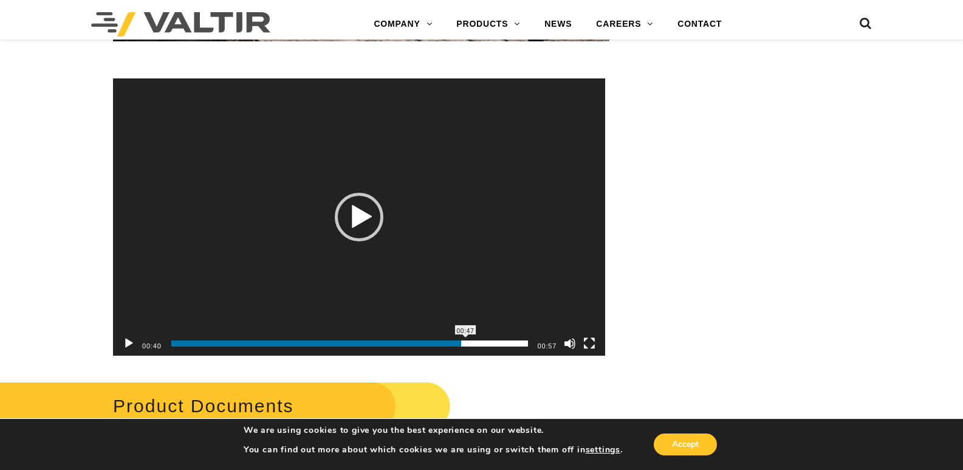
click at [465, 340] on span "00:47" at bounding box center [349, 343] width 357 height 6
click at [488, 339] on div "00:47" at bounding box center [349, 343] width 357 height 24
click at [128, 343] on button "Pause" at bounding box center [129, 343] width 12 height 12
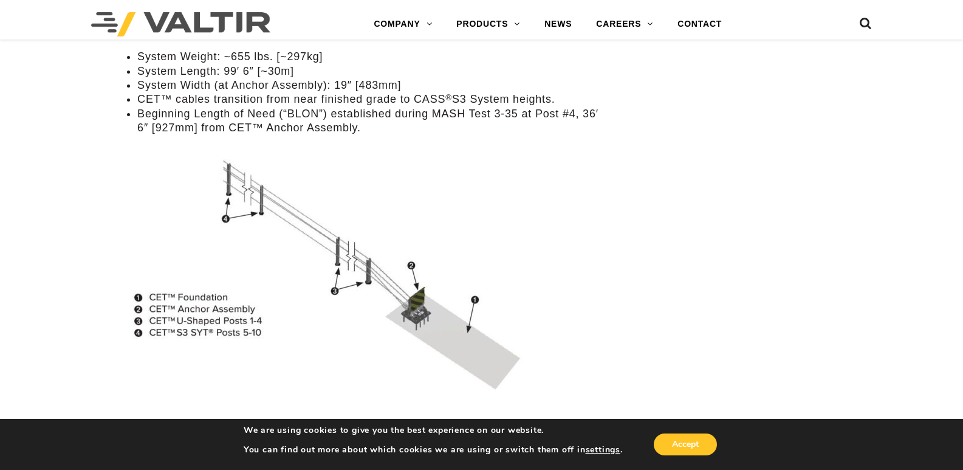
scroll to position [1287, 0]
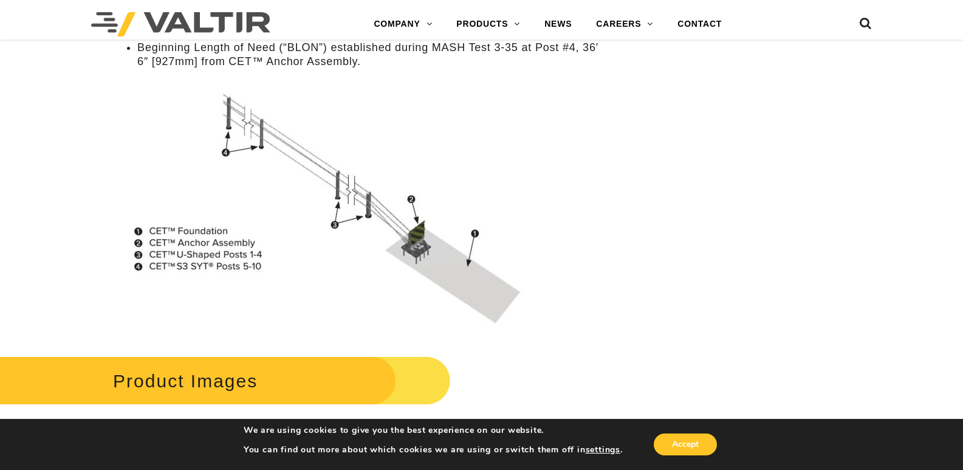
click at [428, 253] on img at bounding box center [327, 202] width 429 height 249
click at [488, 213] on img at bounding box center [327, 202] width 429 height 249
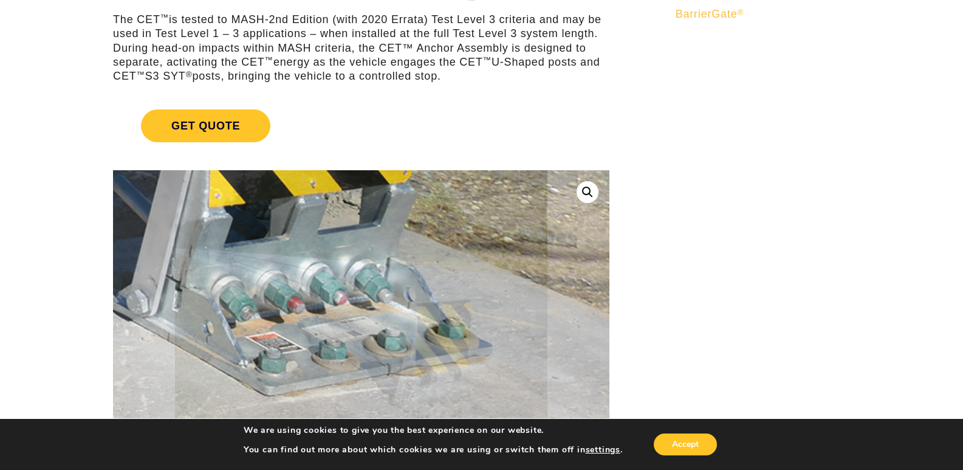
scroll to position [0, 0]
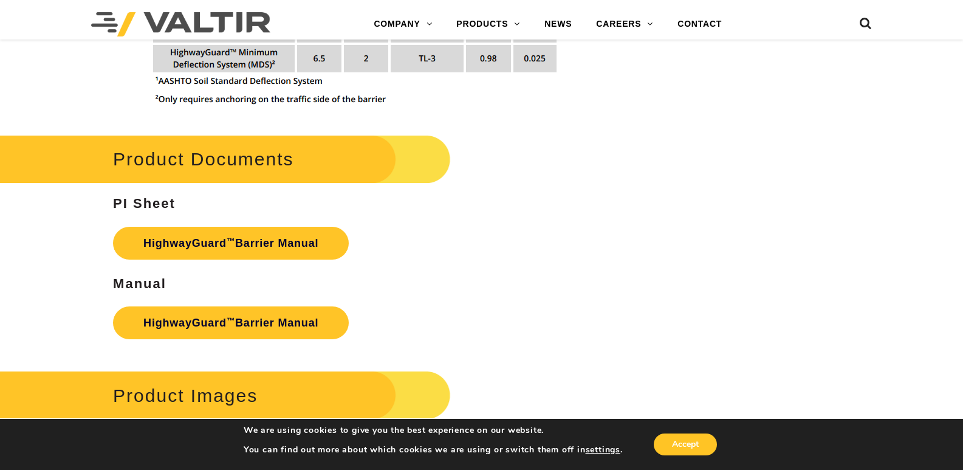
scroll to position [1640, 0]
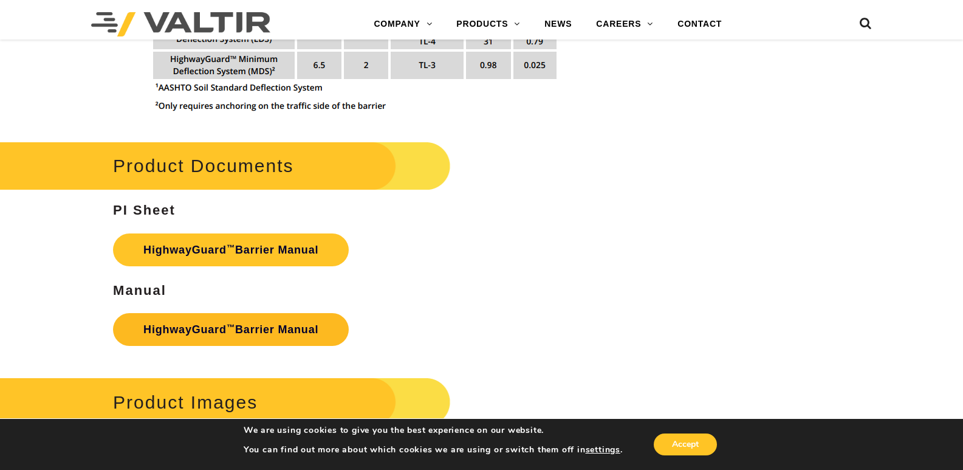
click at [227, 323] on sup "™" at bounding box center [231, 327] width 9 height 9
